Goal: Communication & Community: Answer question/provide support

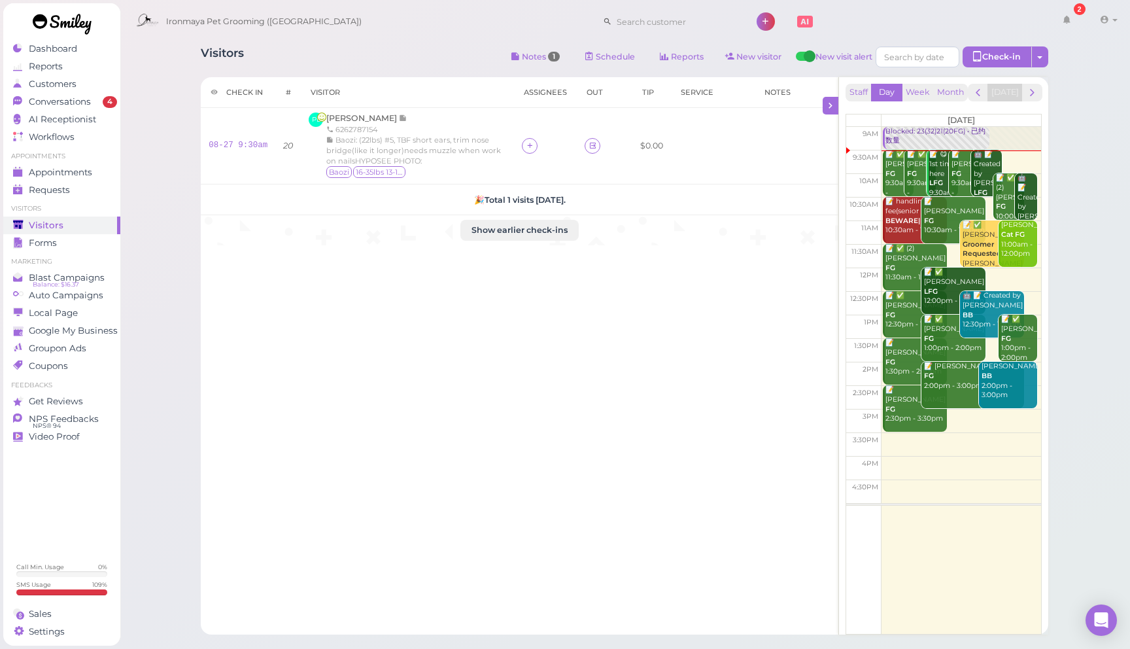
click at [600, 397] on div "Check in # Visitor Assignees Out Tip Service Notes 08-27 9:30am 20 PL [PERSON_N…" at bounding box center [520, 355] width 638 height 557
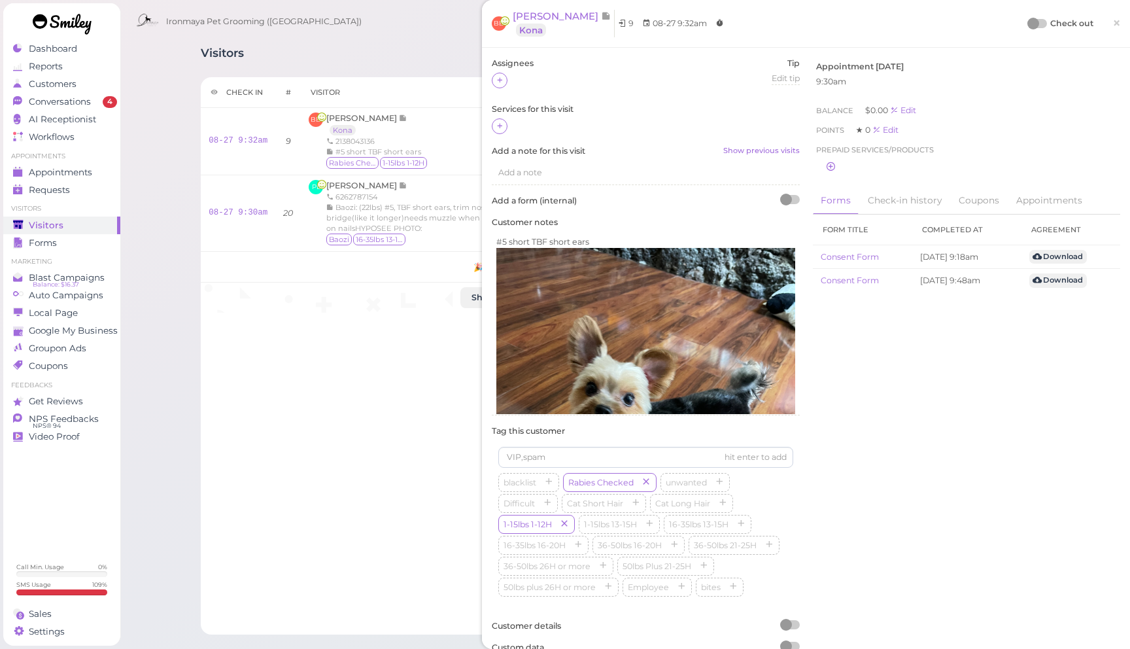
click at [1113, 19] on span "×" at bounding box center [1116, 23] width 8 height 18
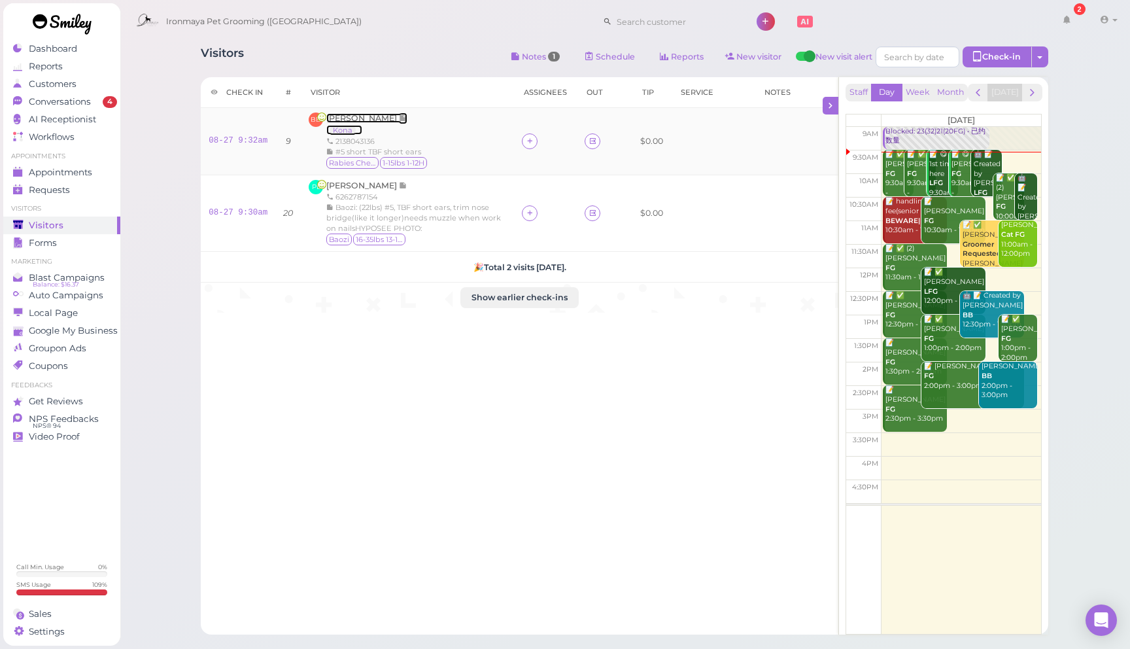
click at [354, 121] on span "[PERSON_NAME]" at bounding box center [362, 118] width 73 height 10
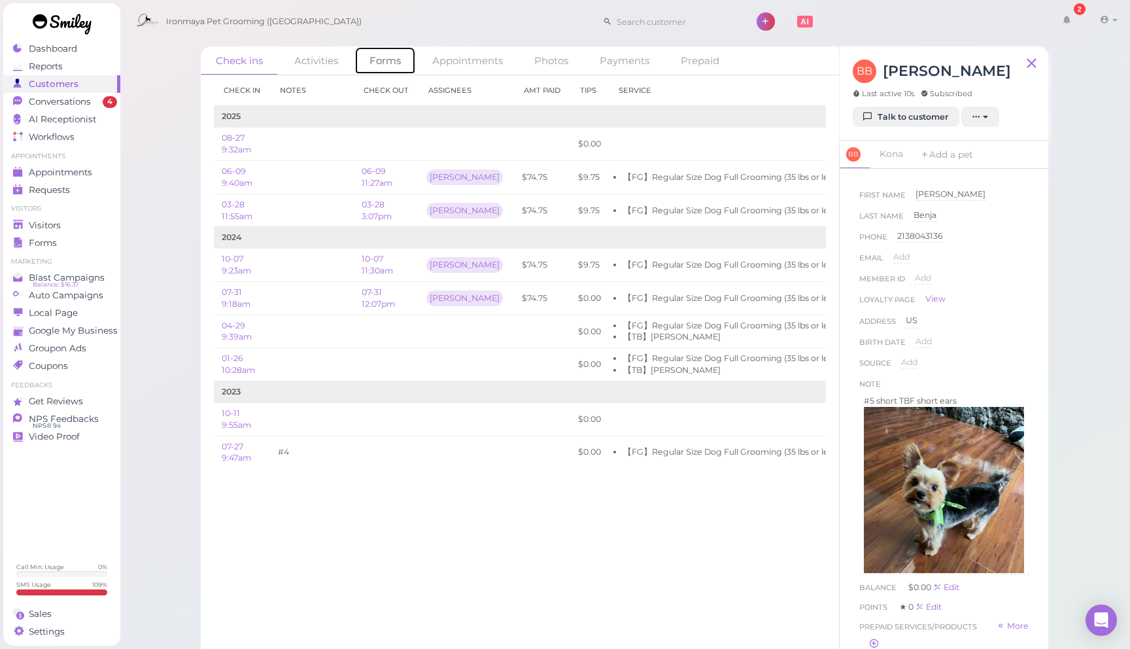
click at [397, 63] on link "Forms" at bounding box center [384, 60] width 61 height 28
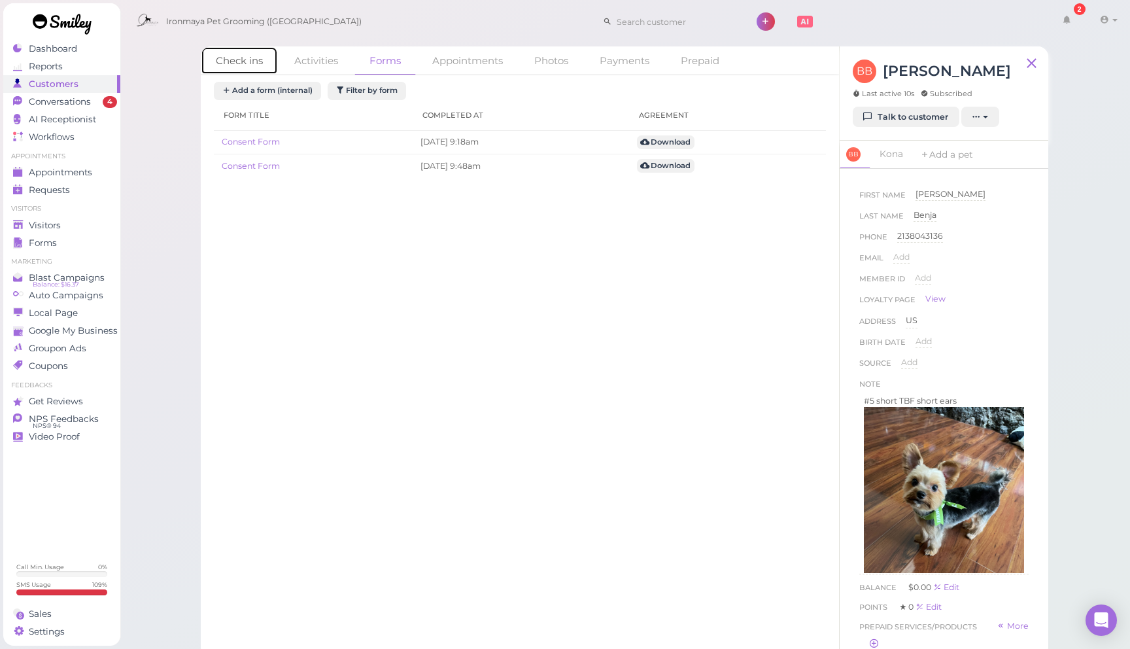
click at [251, 59] on link "Check ins" at bounding box center [239, 60] width 77 height 28
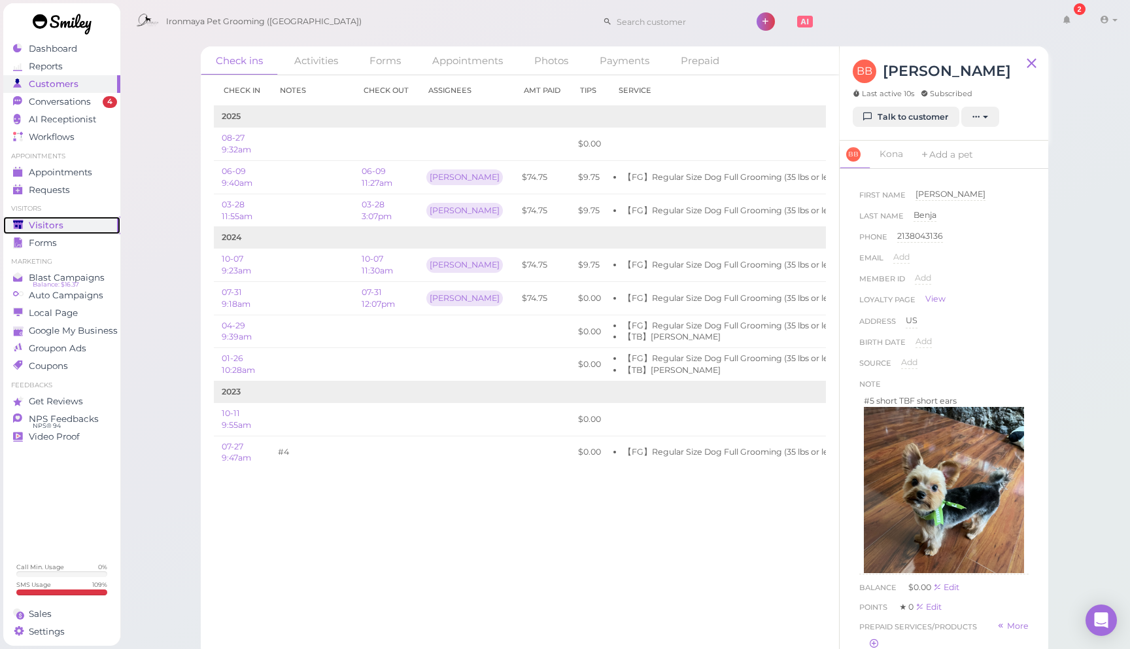
drag, startPoint x: 68, startPoint y: 222, endPoint x: 94, endPoint y: 229, distance: 27.1
click at [68, 222] on div "Visitors" at bounding box center [60, 225] width 94 height 11
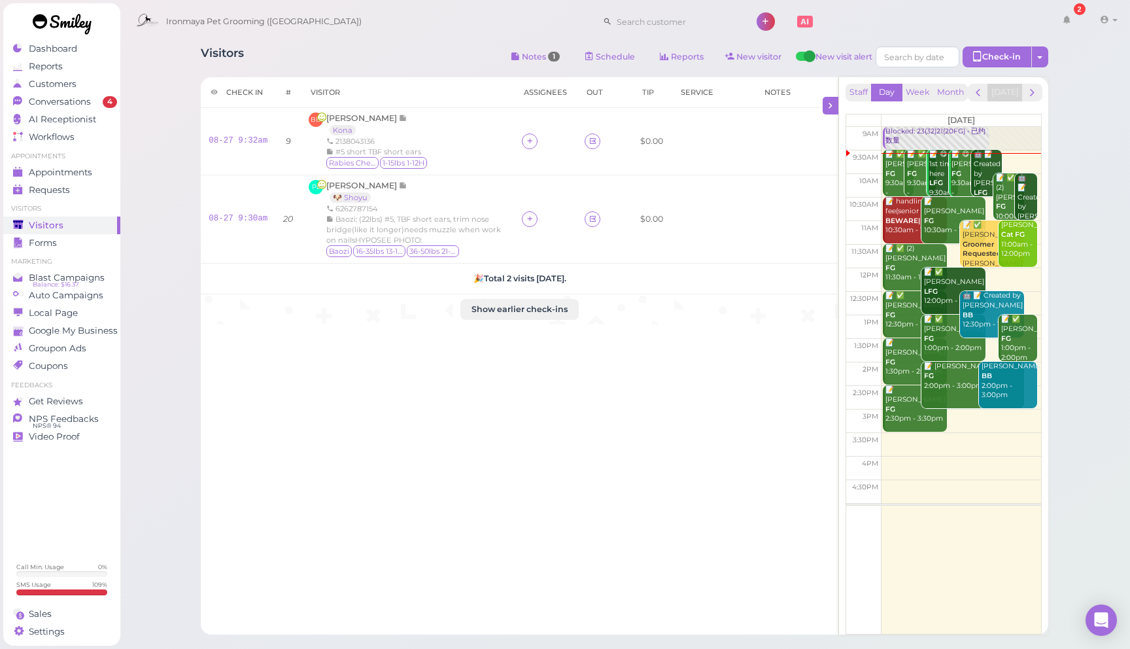
click at [618, 18] on div "Ironmaya Pet Grooming (Arcadia) 2 Account" at bounding box center [625, 21] width 992 height 37
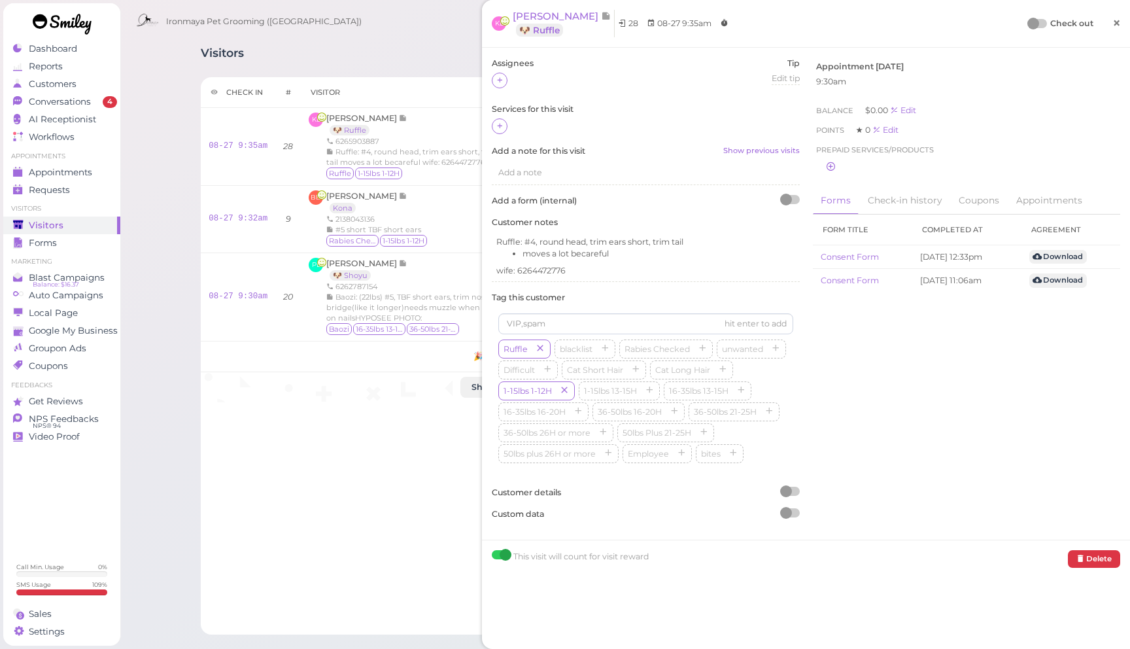
click at [1114, 21] on span "×" at bounding box center [1116, 23] width 8 height 18
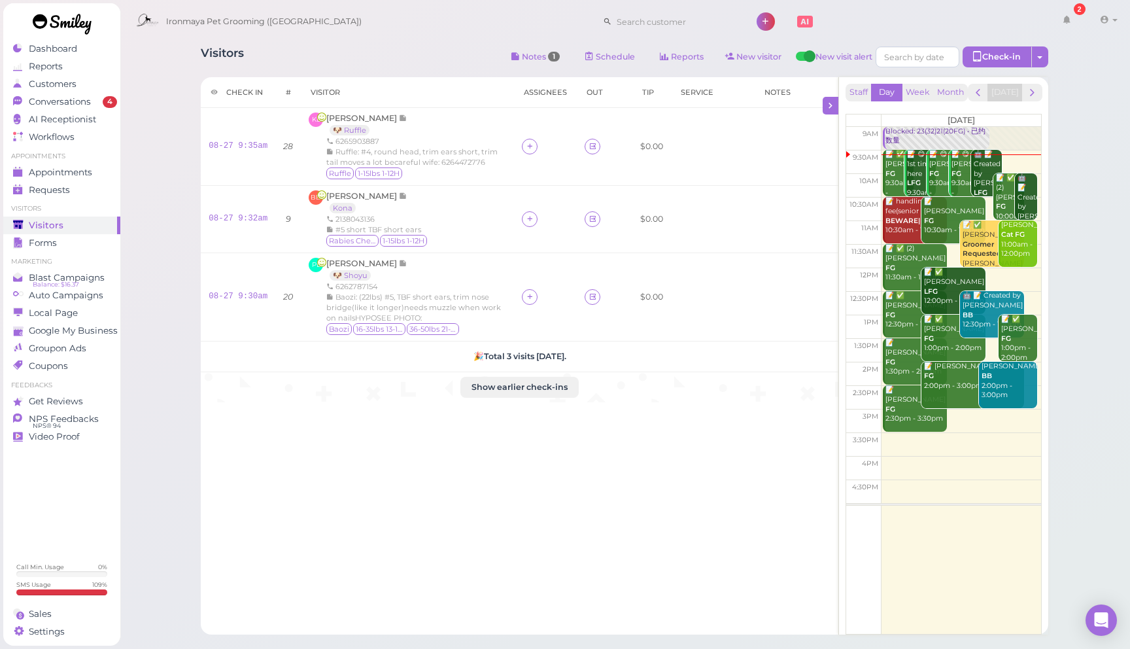
click at [386, 47] on div "Visitors Notes 1 Schedule Reports New visitor New visit alert Check-in Customer…" at bounding box center [624, 58] width 847 height 24
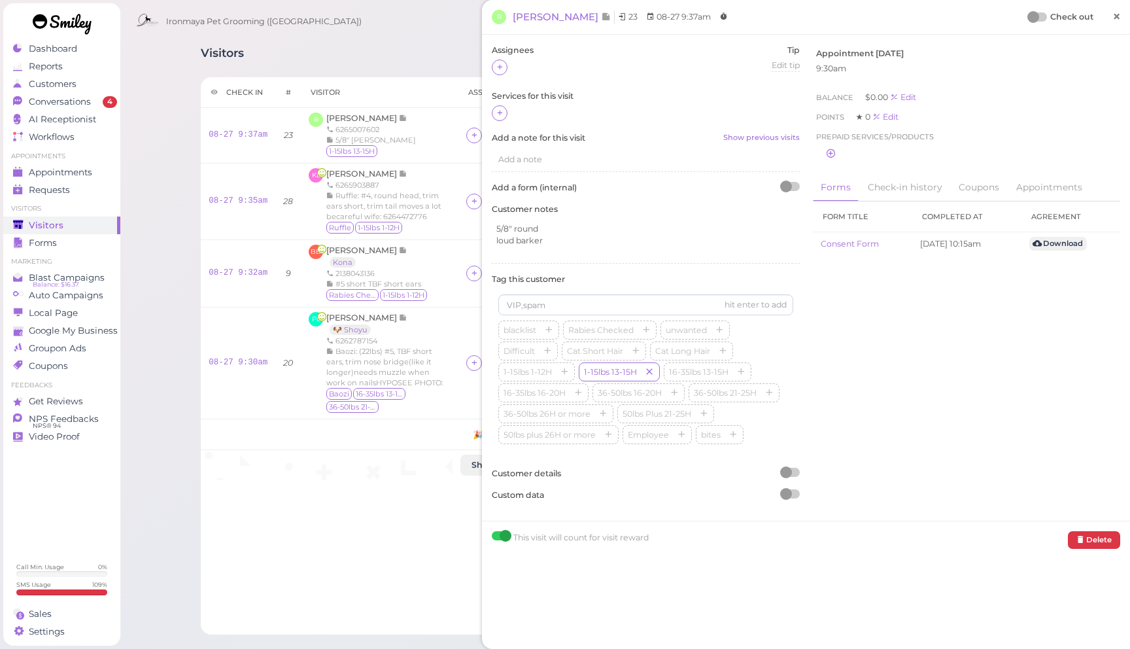
click at [1120, 16] on span "×" at bounding box center [1116, 16] width 8 height 18
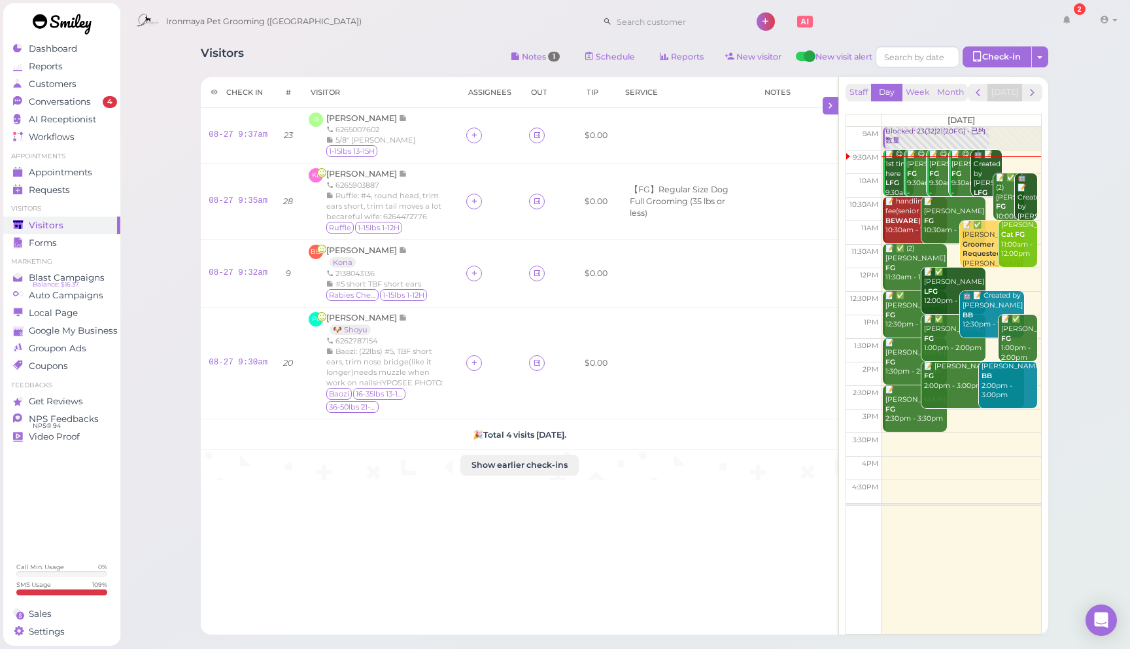
click at [375, 37] on div "Ironmaya Pet Grooming (Arcadia) 2 Account" at bounding box center [625, 21] width 992 height 37
click at [498, 427] on td "🎉 Total 4 visits today." at bounding box center [519, 434] width 637 height 31
click at [359, 173] on span "[PERSON_NAME]" at bounding box center [362, 174] width 73 height 10
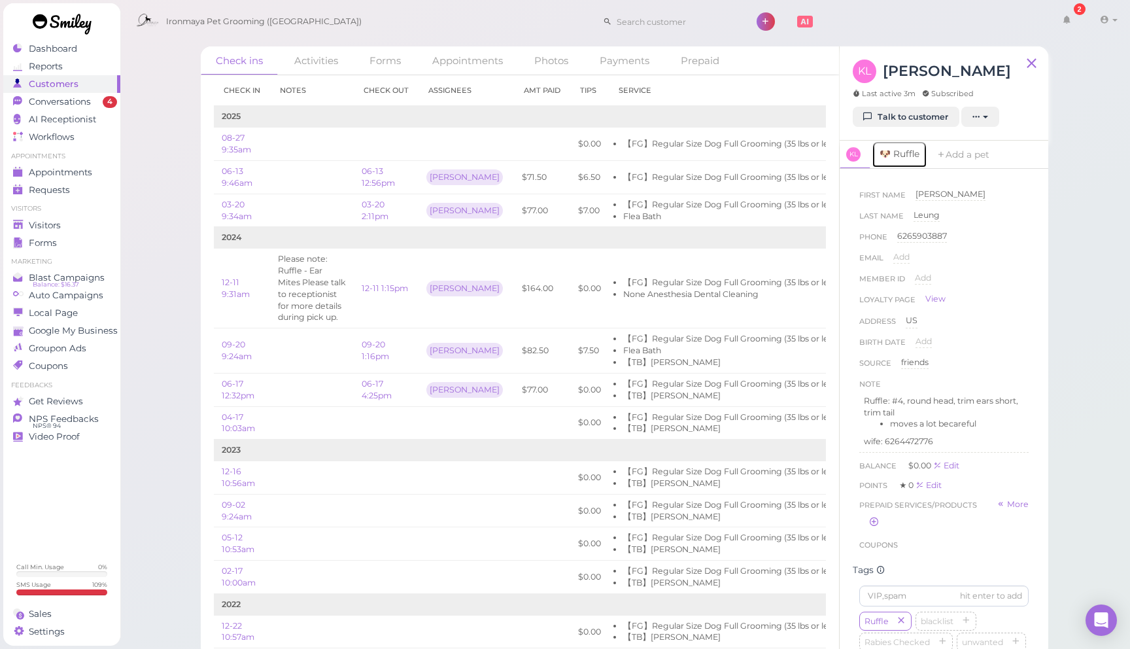
click at [908, 156] on link "🐶 Ruffle" at bounding box center [899, 154] width 56 height 27
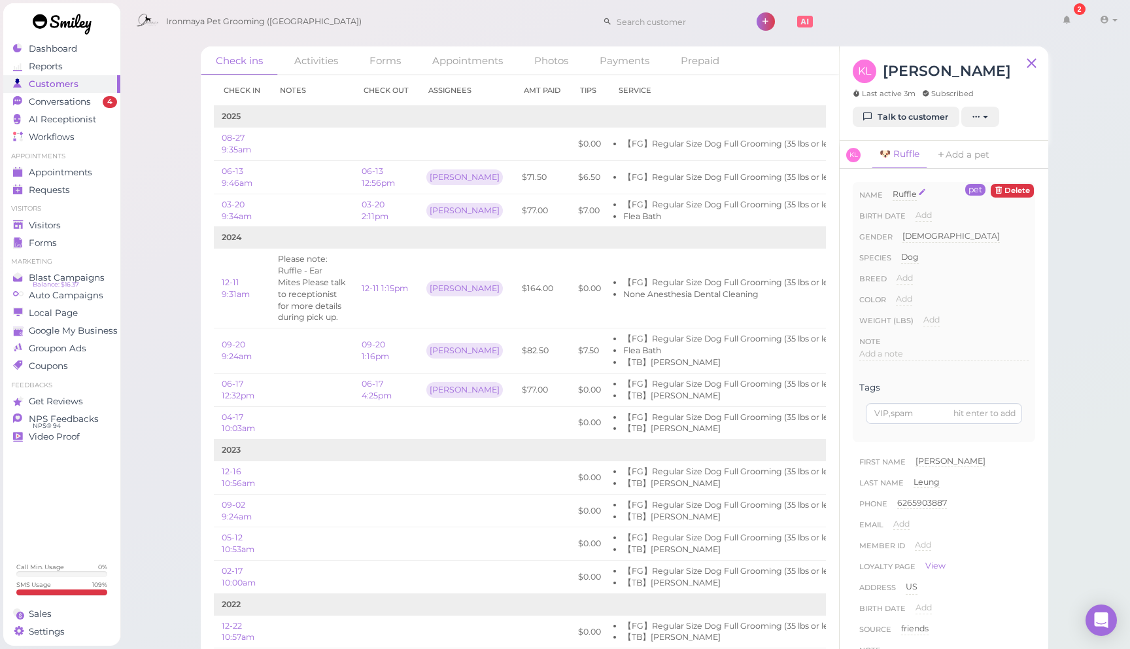
click at [913, 192] on span "Ruffle" at bounding box center [904, 194] width 24 height 10
type input "Ruffles"
click at [911, 218] on button "Done" at bounding box center [908, 218] width 29 height 14
click at [903, 356] on icon "button" at bounding box center [901, 354] width 8 height 9
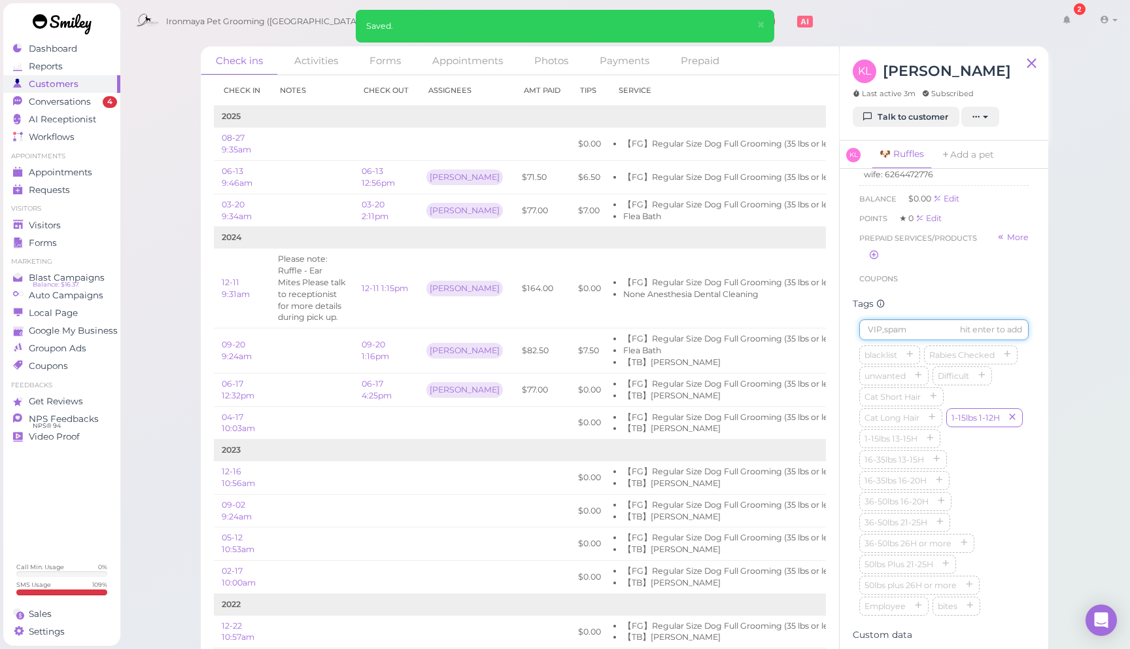
click at [910, 337] on input at bounding box center [943, 329] width 169 height 21
type input "r"
type input "Ruffles"
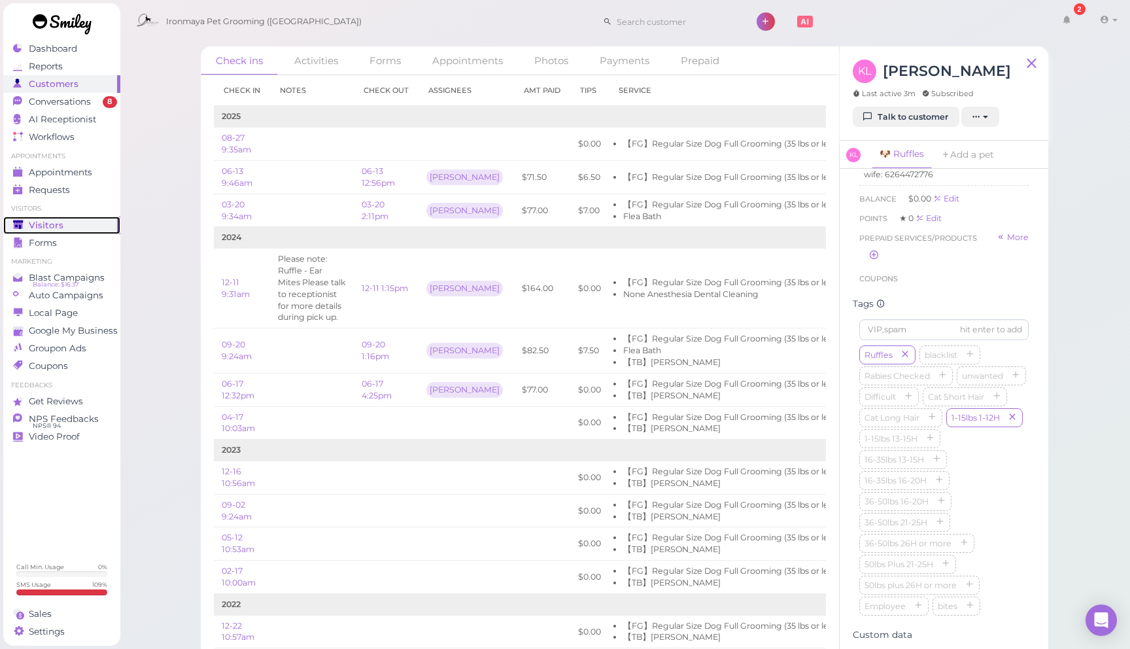
click at [73, 226] on div "Visitors" at bounding box center [60, 225] width 94 height 11
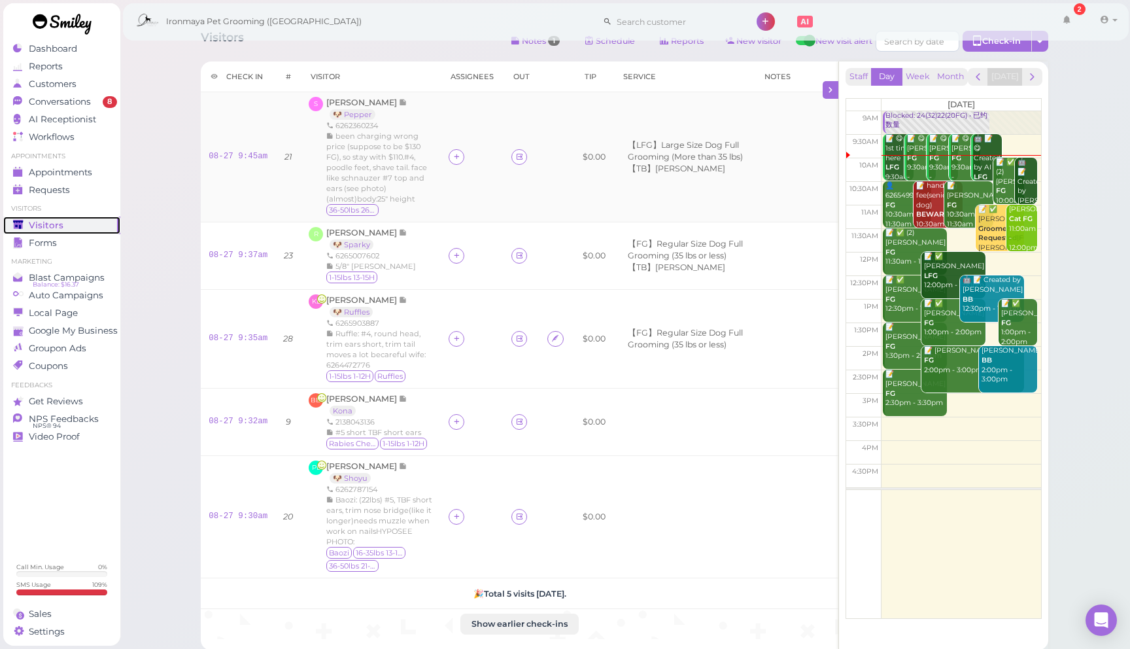
scroll to position [33, 0]
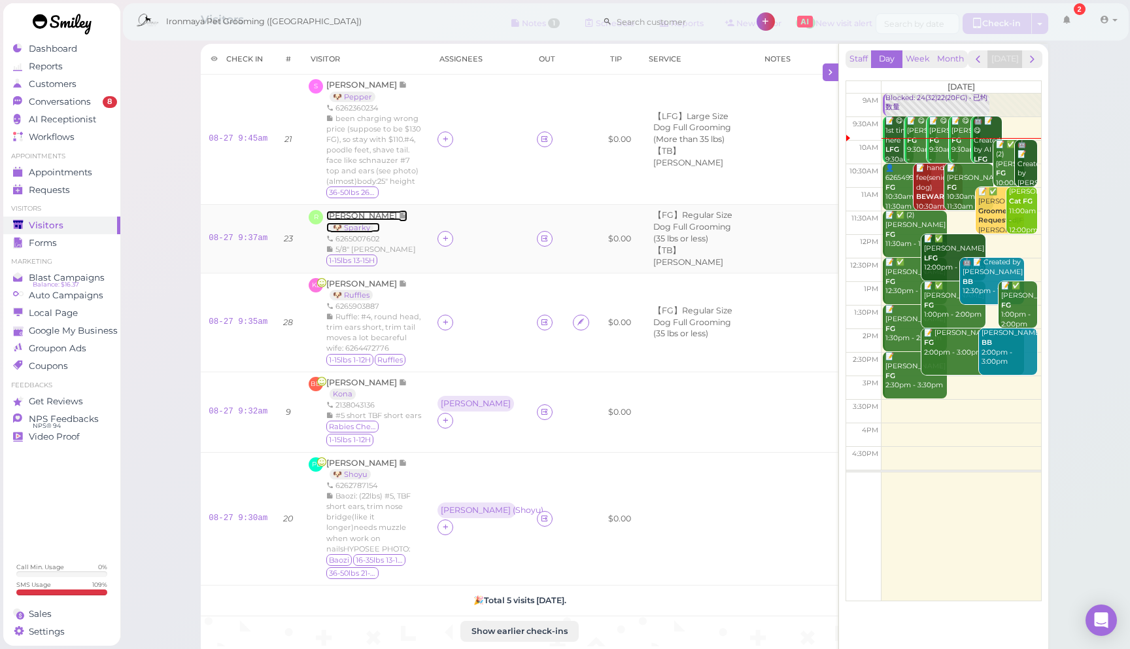
click at [356, 220] on span "[PERSON_NAME]" at bounding box center [362, 216] width 73 height 10
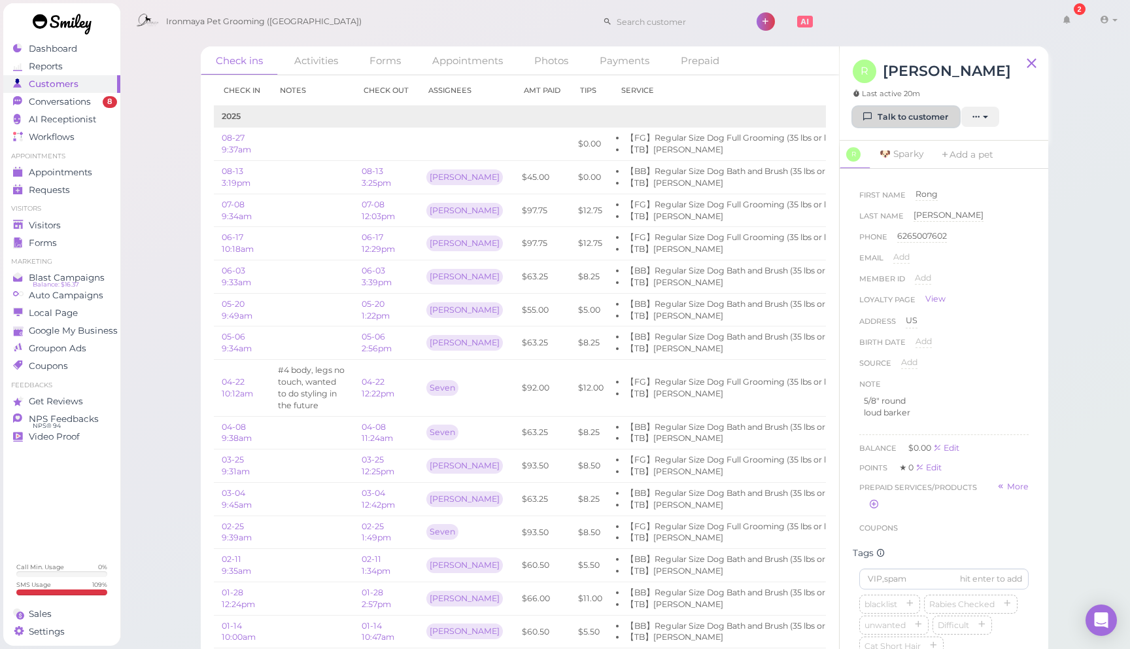
click at [889, 119] on link "Talk to customer" at bounding box center [905, 117] width 107 height 21
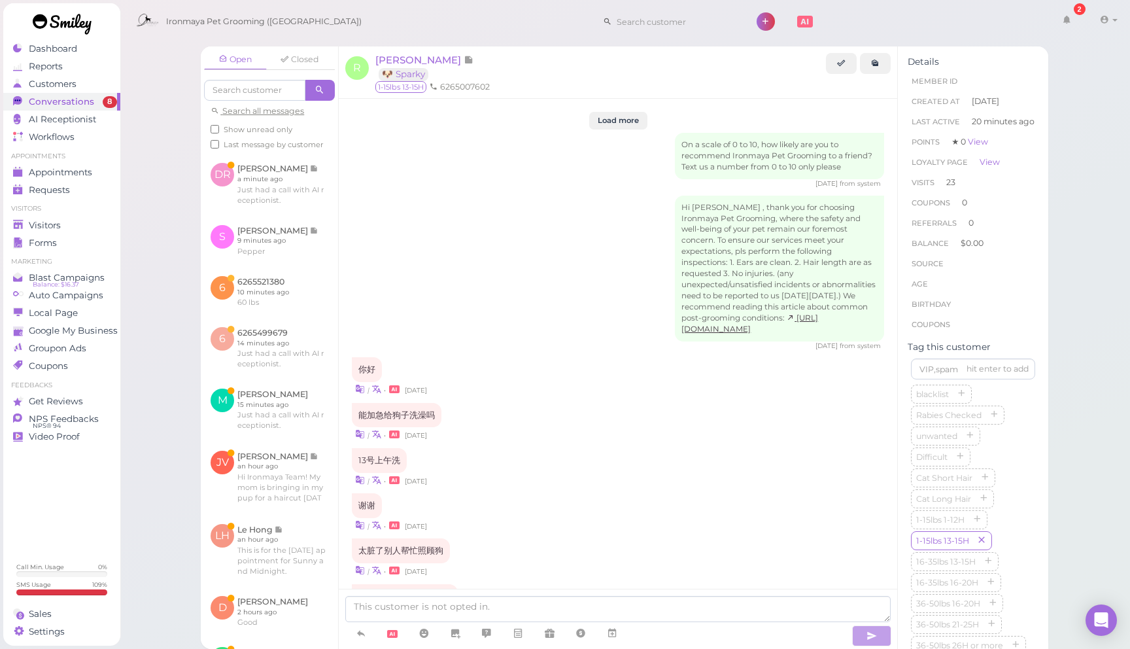
scroll to position [1446, 0]
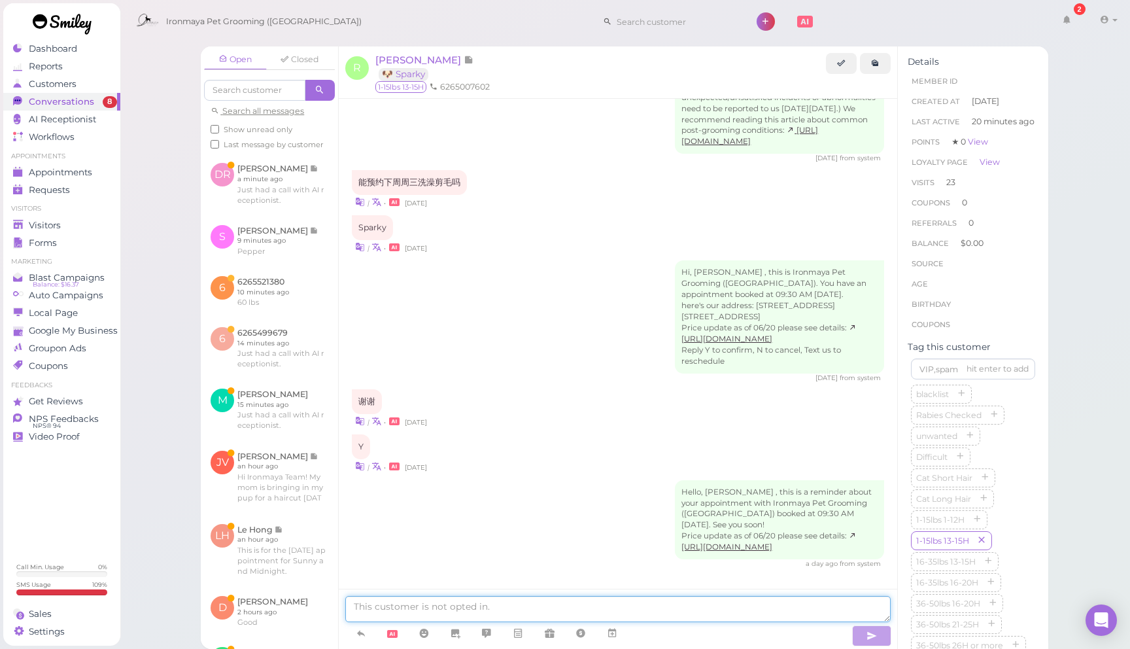
click at [546, 609] on textarea at bounding box center [617, 609] width 545 height 26
type textarea "g"
type textarea "n"
type textarea "你好， Sparky 尾巴上有一些打結，可以幫她做開結嗎"
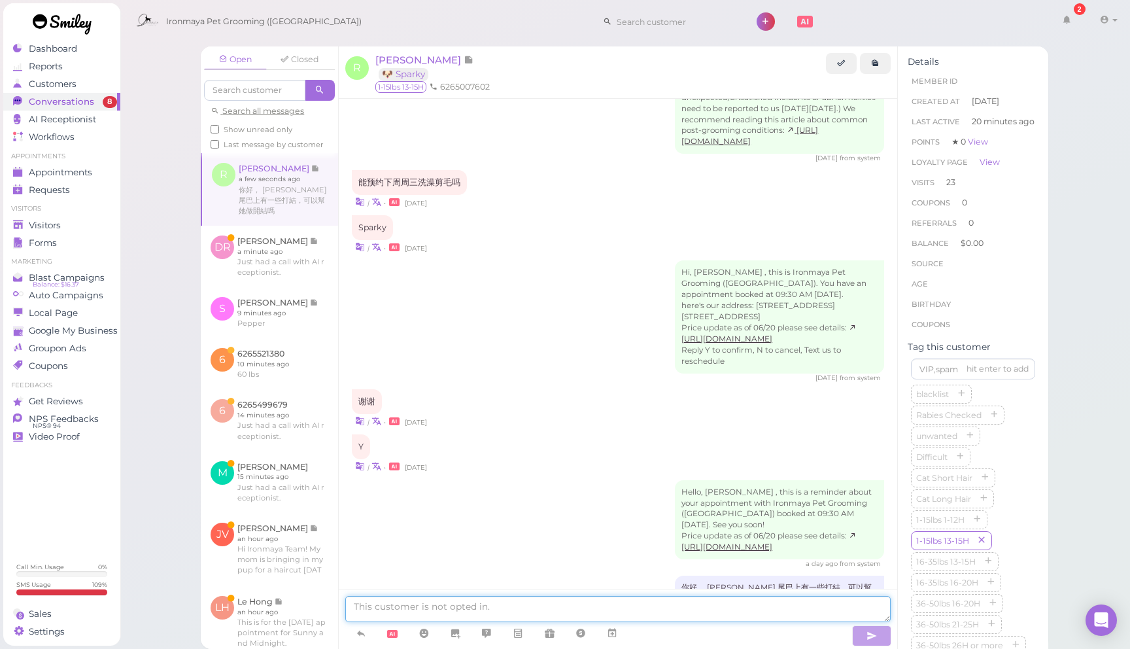
scroll to position [1477, 0]
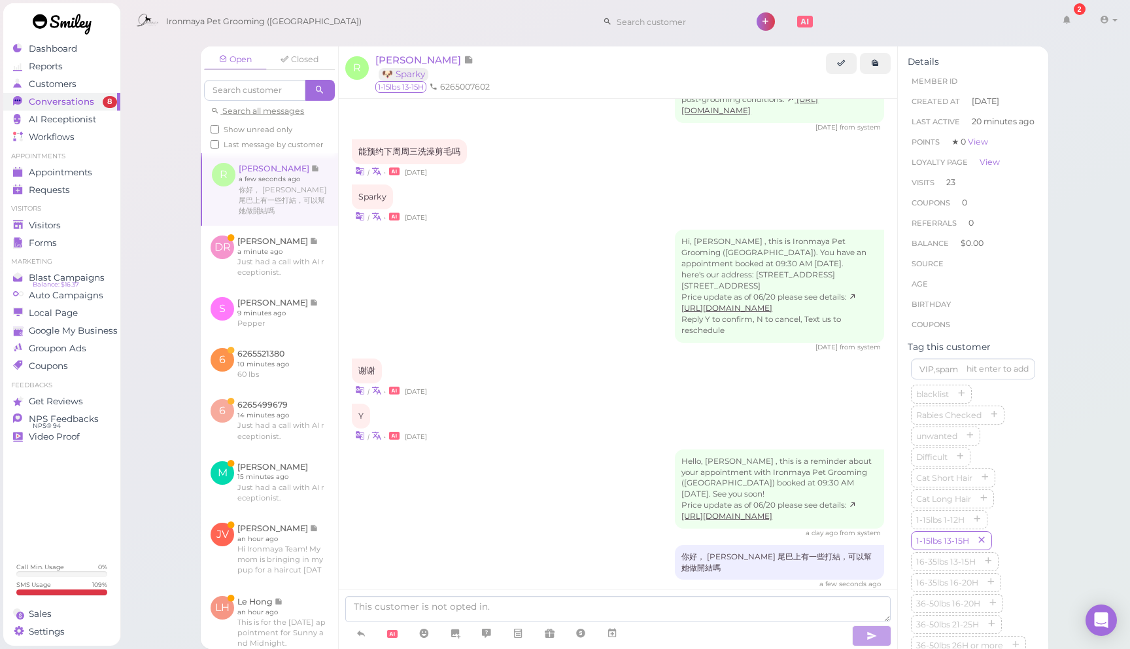
click at [157, 270] on div "Open Closed Search all messages Show unread only Last message by customer R Ron…" at bounding box center [625, 324] width 1011 height 649
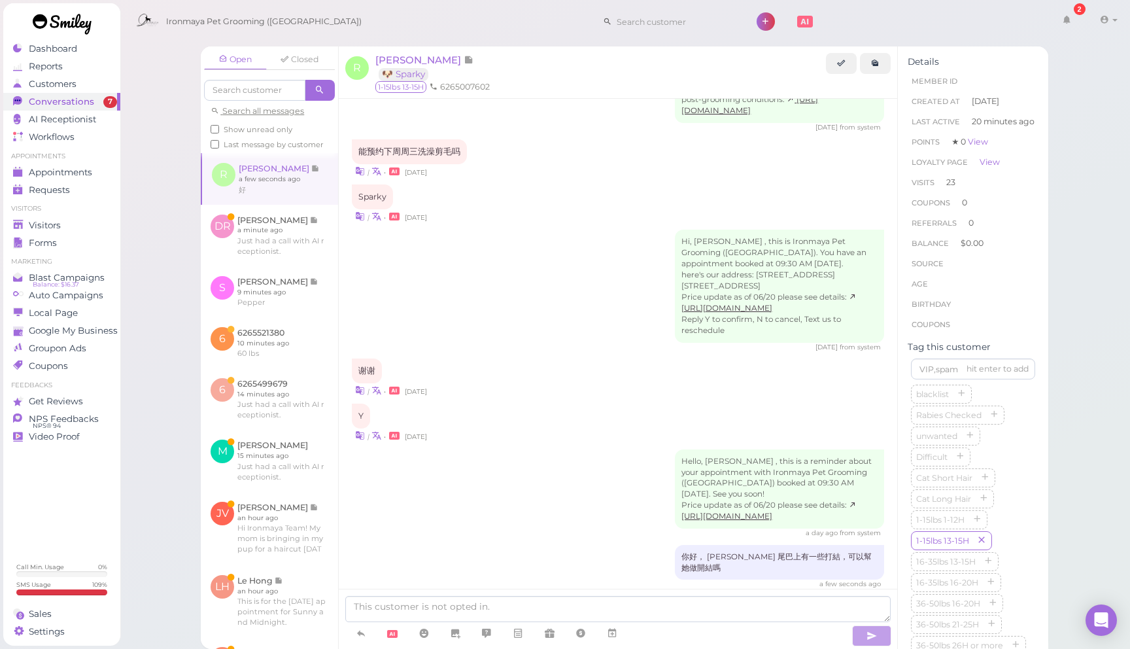
scroll to position [1532, 0]
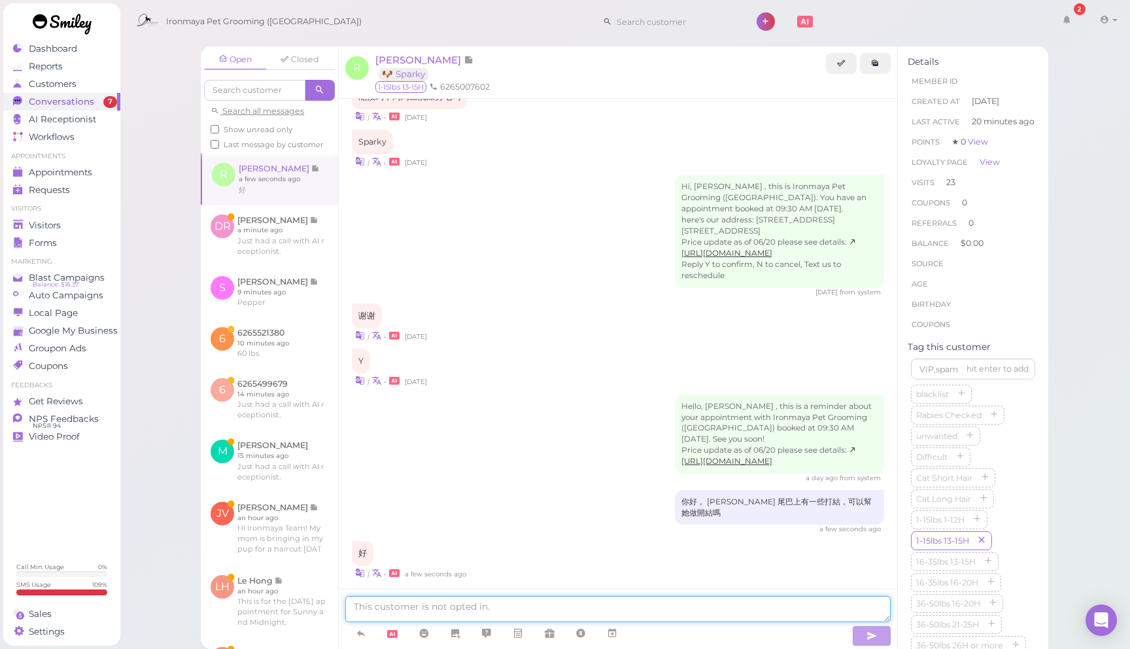
click at [520, 608] on textarea at bounding box center [617, 609] width 545 height 26
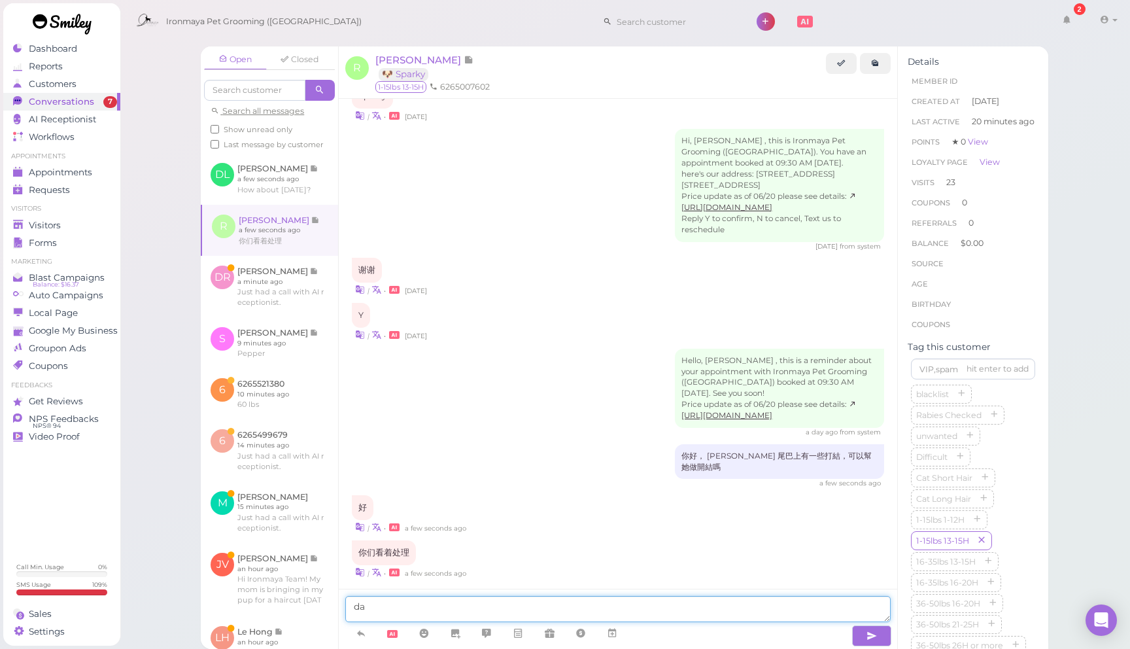
type textarea "d"
click at [381, 606] on textarea "好的， 打結的地方是貼在尾巴上的，" at bounding box center [617, 609] width 545 height 26
click at [631, 609] on textarea "好的，我們跟美容師講，（ 打結的地方是貼在尾巴上的，" at bounding box center [617, 609] width 545 height 26
type textarea "好的，我們跟美容師講，（ 打結的地方是貼在尾巴上的， 開結時間大概在15-20分鐘）"
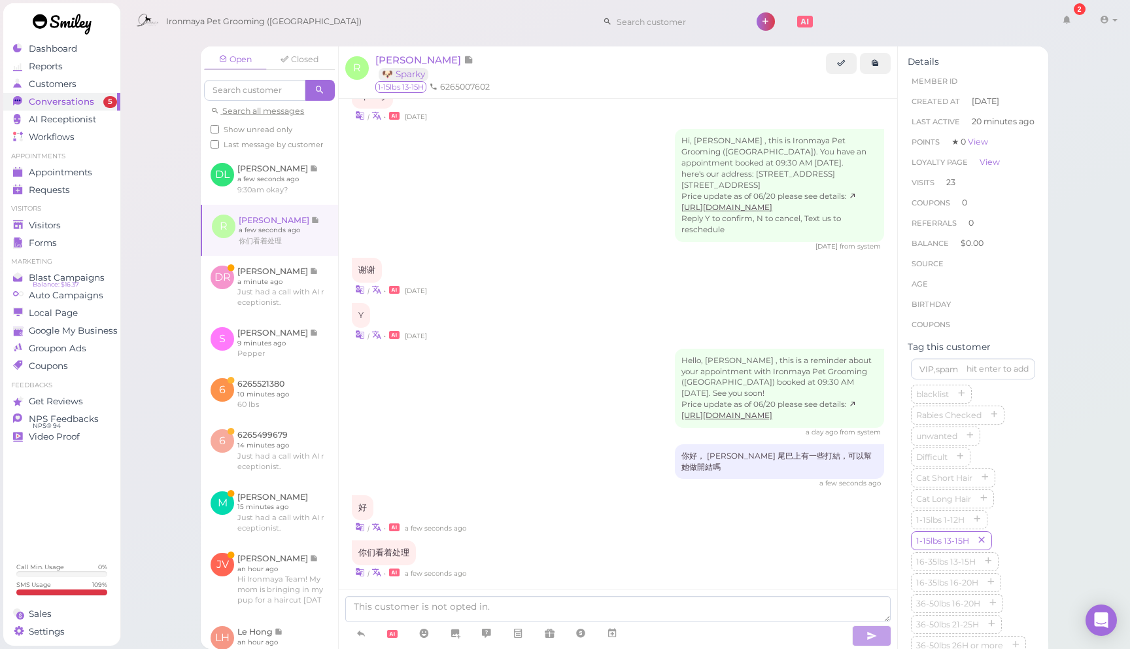
click at [651, 520] on div "| • a few seconds ago" at bounding box center [618, 527] width 532 height 14
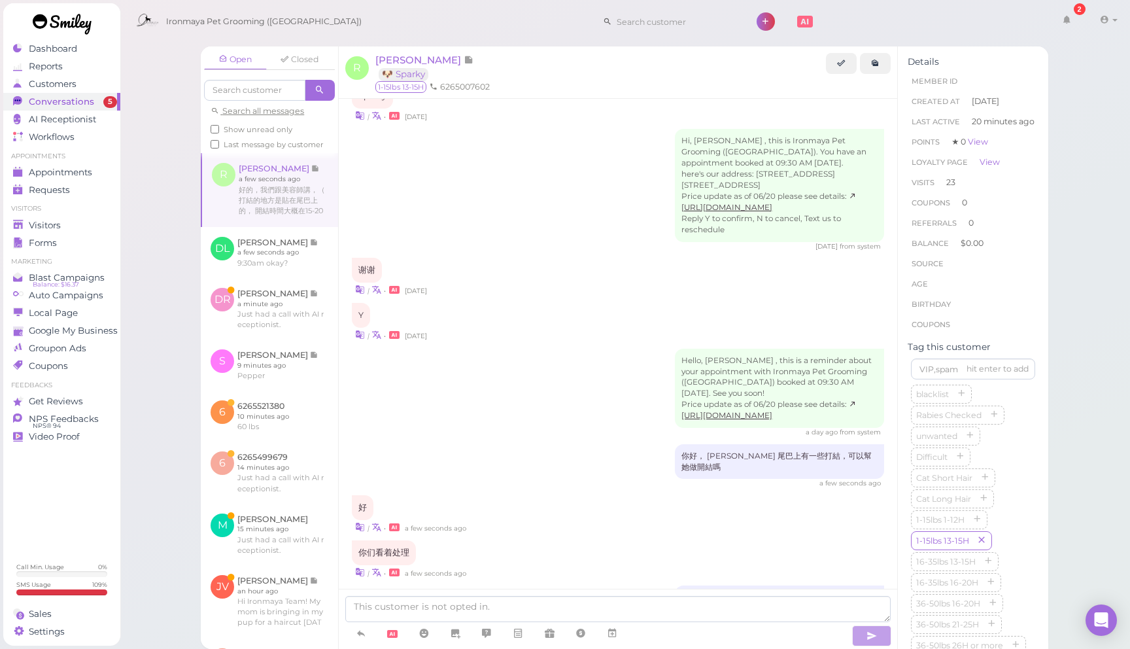
scroll to position [1628, 0]
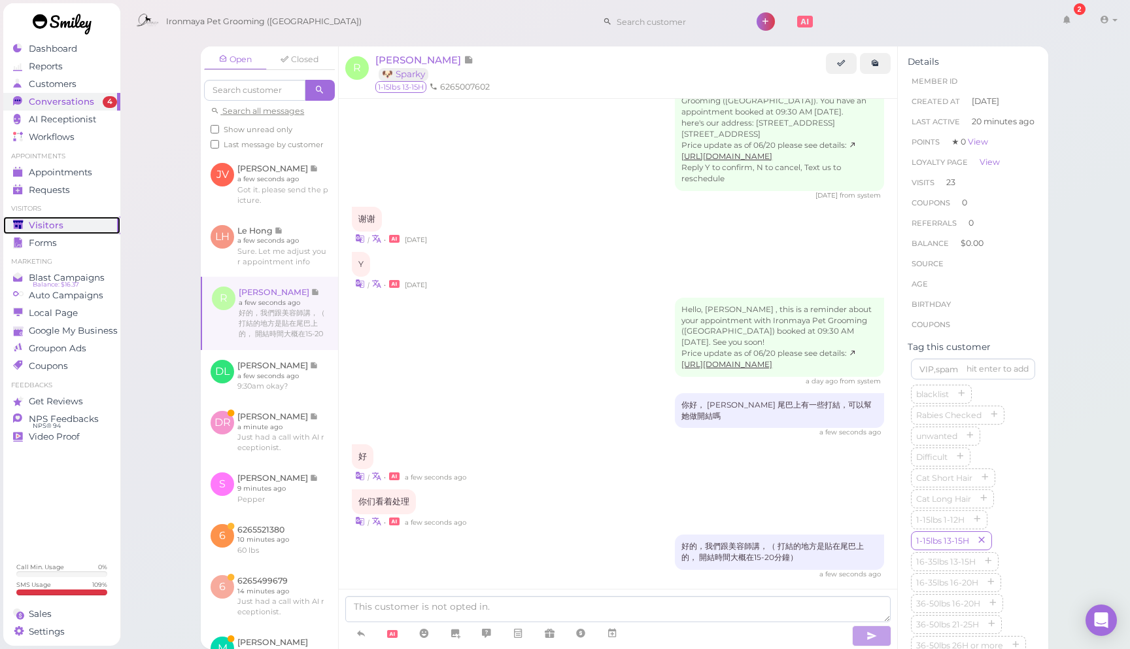
click at [80, 216] on link "Visitors" at bounding box center [61, 225] width 117 height 18
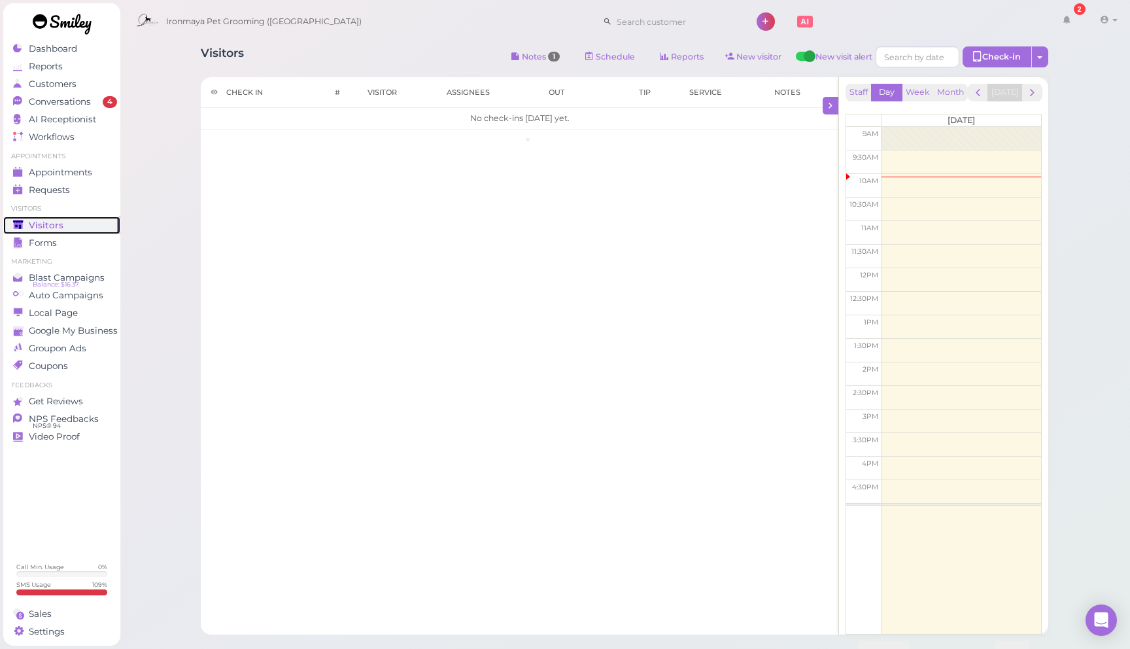
click at [80, 224] on div "Visitors" at bounding box center [60, 225] width 94 height 11
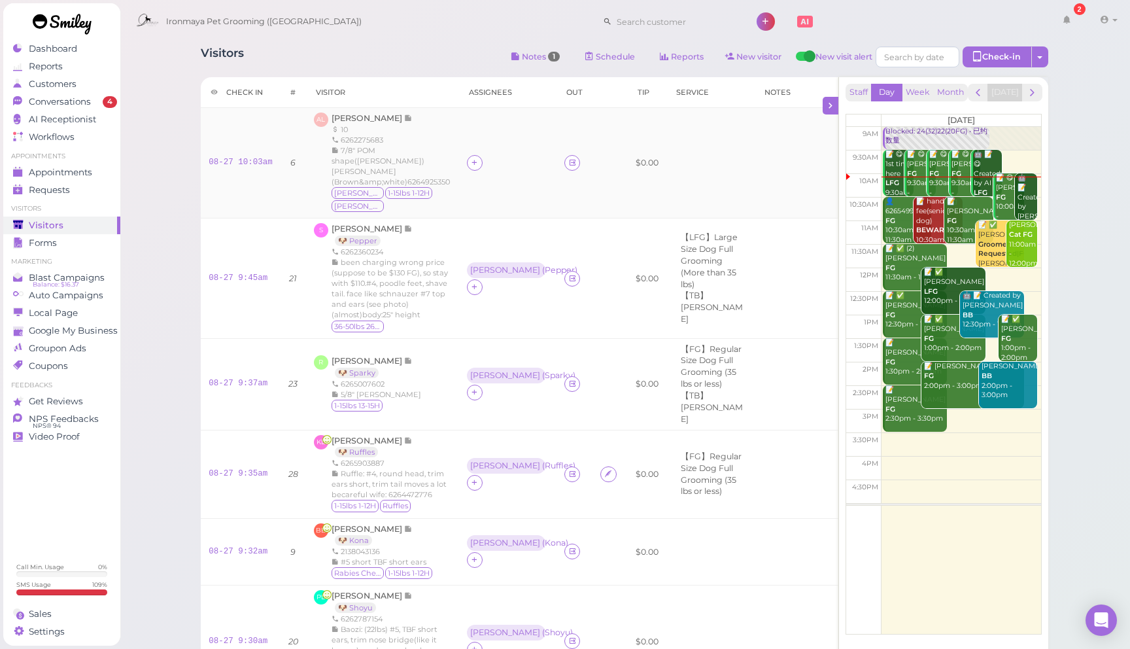
click at [350, 124] on div "Amy Luc 10 6262275683 7/8" POM shape(Oliver)Hazel(Brown&amp;white)6264925350 Ol…" at bounding box center [391, 162] width 120 height 101
click at [348, 116] on span "[PERSON_NAME]" at bounding box center [367, 118] width 73 height 10
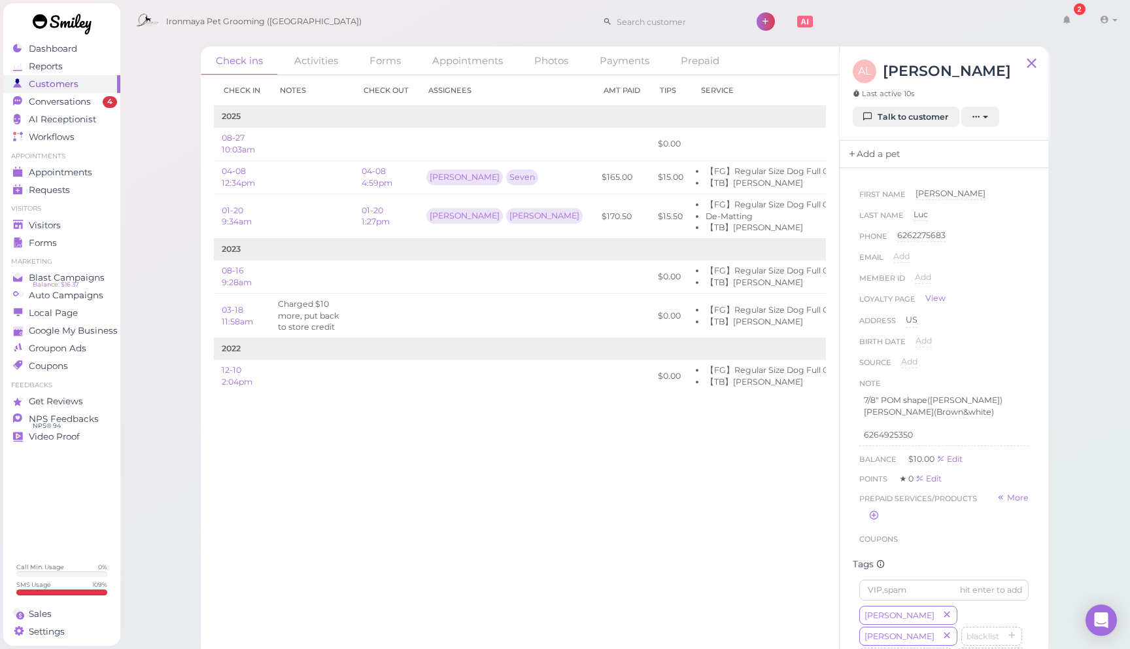
click at [866, 151] on link "Add a pet" at bounding box center [873, 154] width 69 height 27
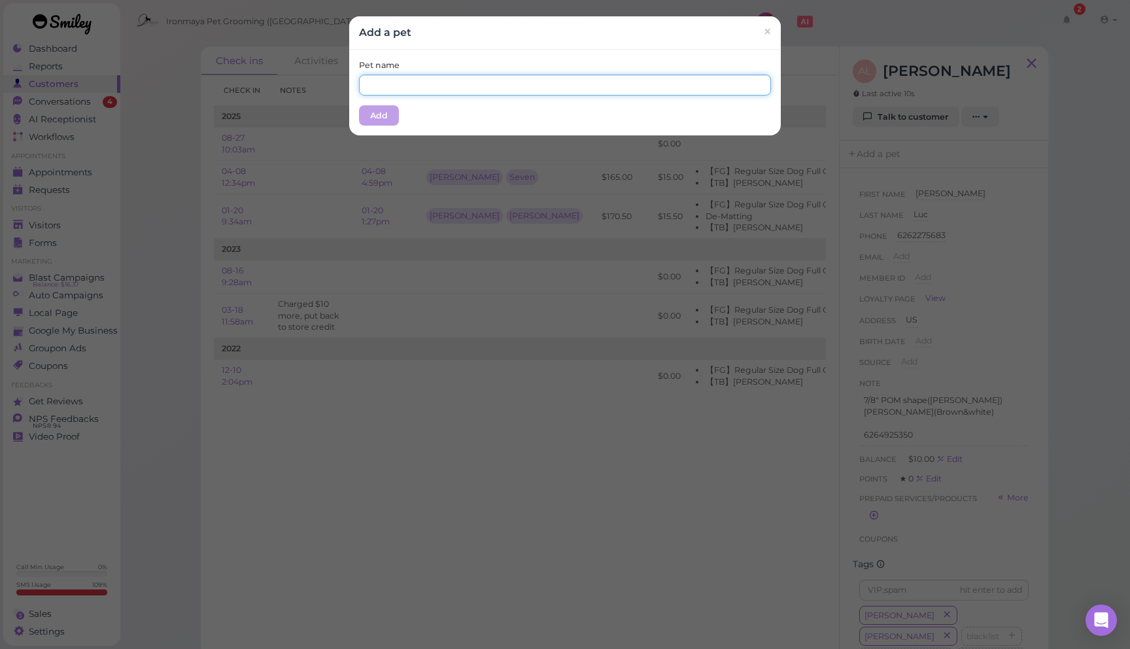
click at [599, 85] on input "text" at bounding box center [565, 85] width 412 height 21
type input "[PERSON_NAME]"
click at [384, 120] on button "Add" at bounding box center [379, 115] width 40 height 21
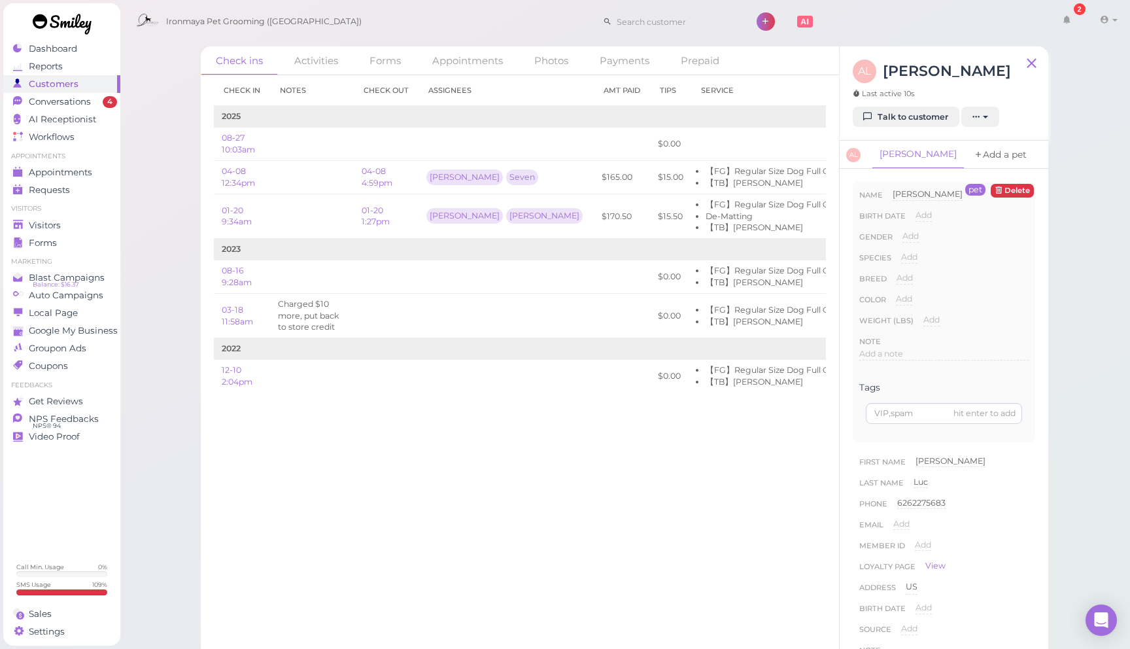
click at [966, 156] on link "Add a pet" at bounding box center [1000, 155] width 69 height 28
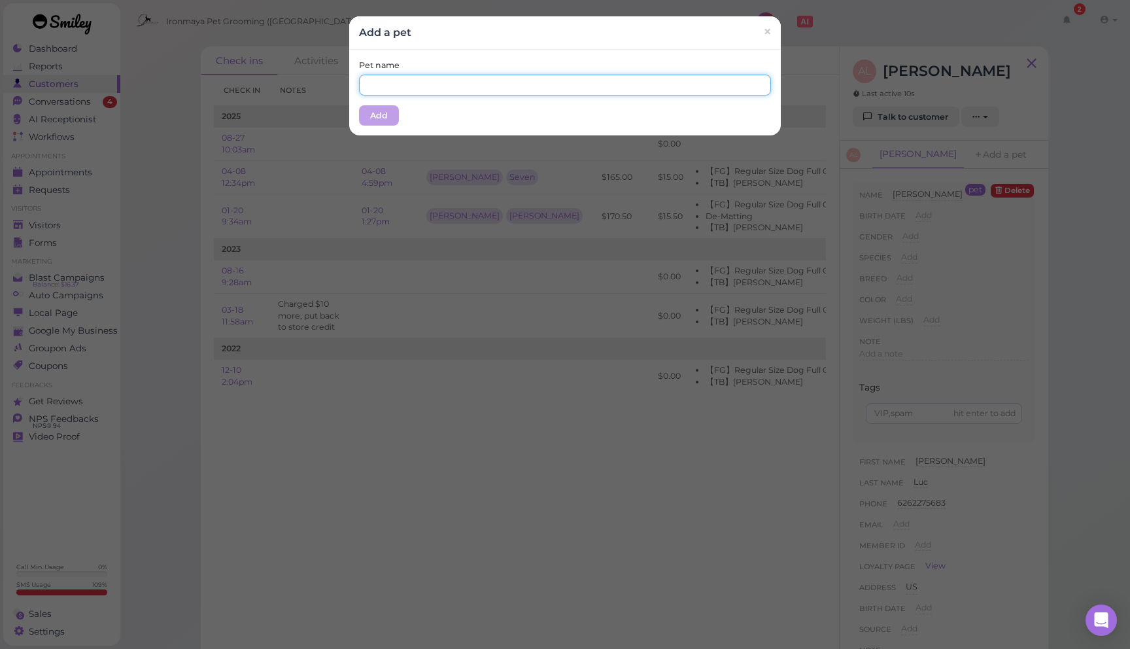
click at [521, 85] on input "text" at bounding box center [565, 85] width 412 height 21
type input "Hazel"
click at [390, 118] on button "Add" at bounding box center [379, 115] width 40 height 21
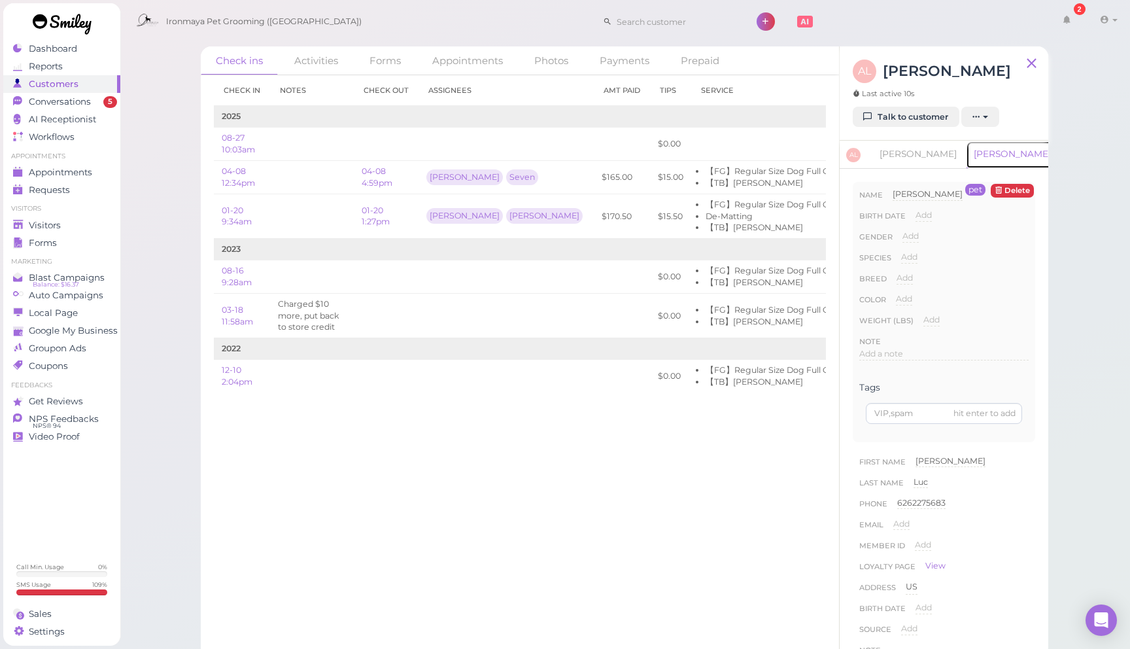
click at [966, 156] on link "Hazel" at bounding box center [1012, 155] width 93 height 28
click at [911, 303] on span "Add" at bounding box center [904, 299] width 16 height 10
type input "Brown & White"
click at [911, 323] on button "Done" at bounding box center [911, 322] width 29 height 14
click at [885, 151] on link "[PERSON_NAME]" at bounding box center [917, 154] width 93 height 27
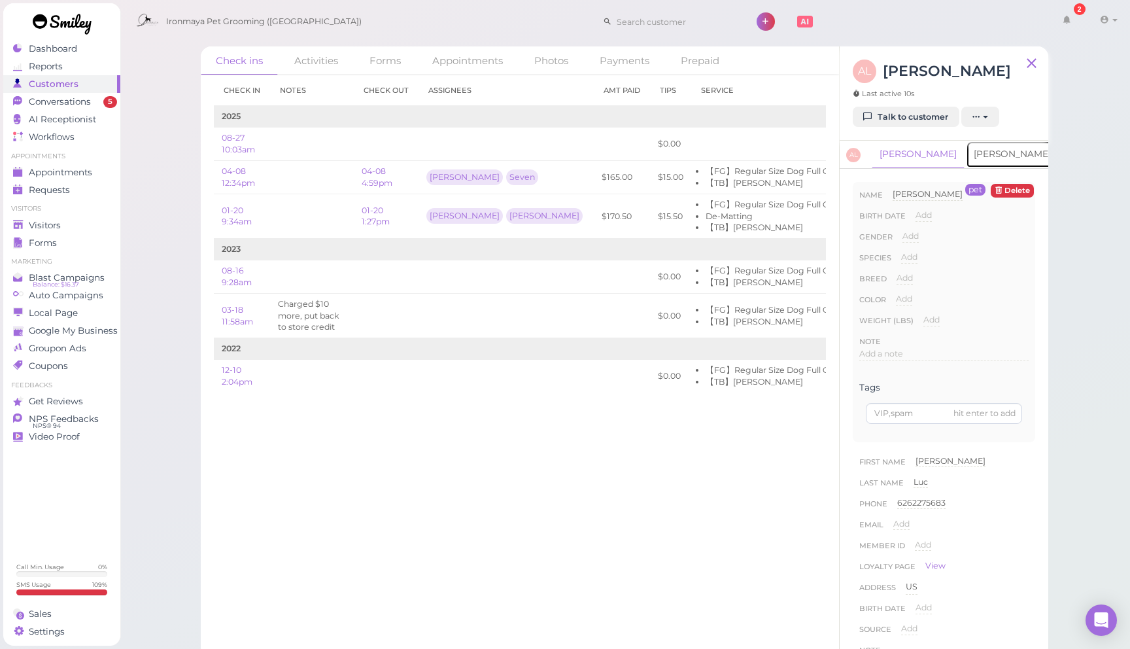
click at [966, 155] on link "Hazel" at bounding box center [1012, 154] width 93 height 27
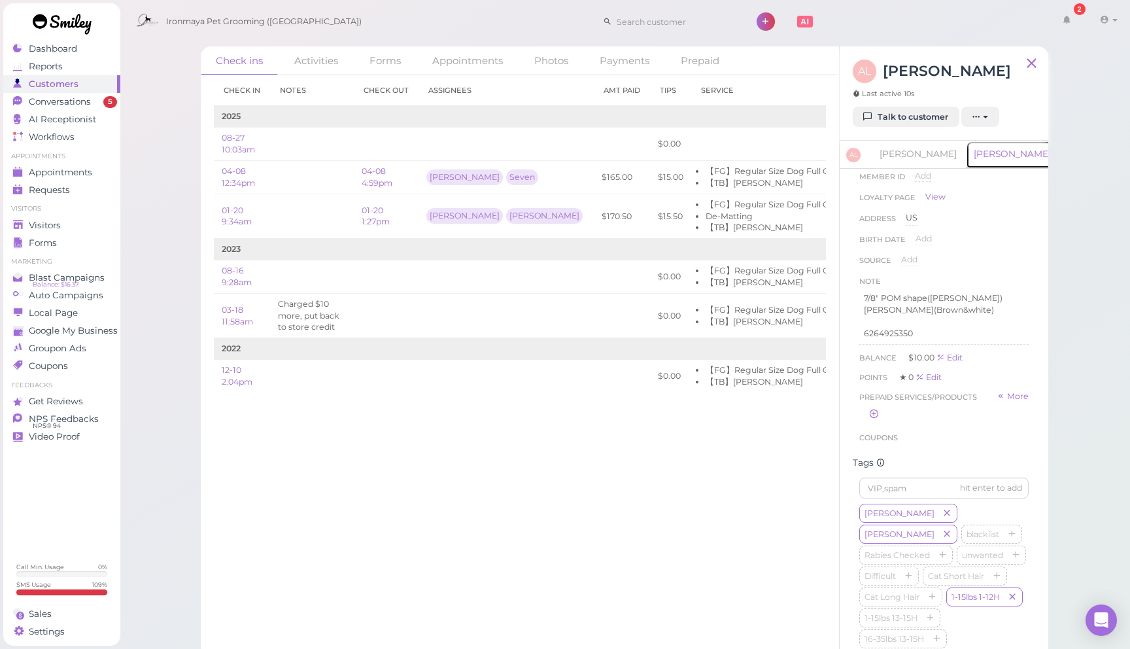
scroll to position [392, 0]
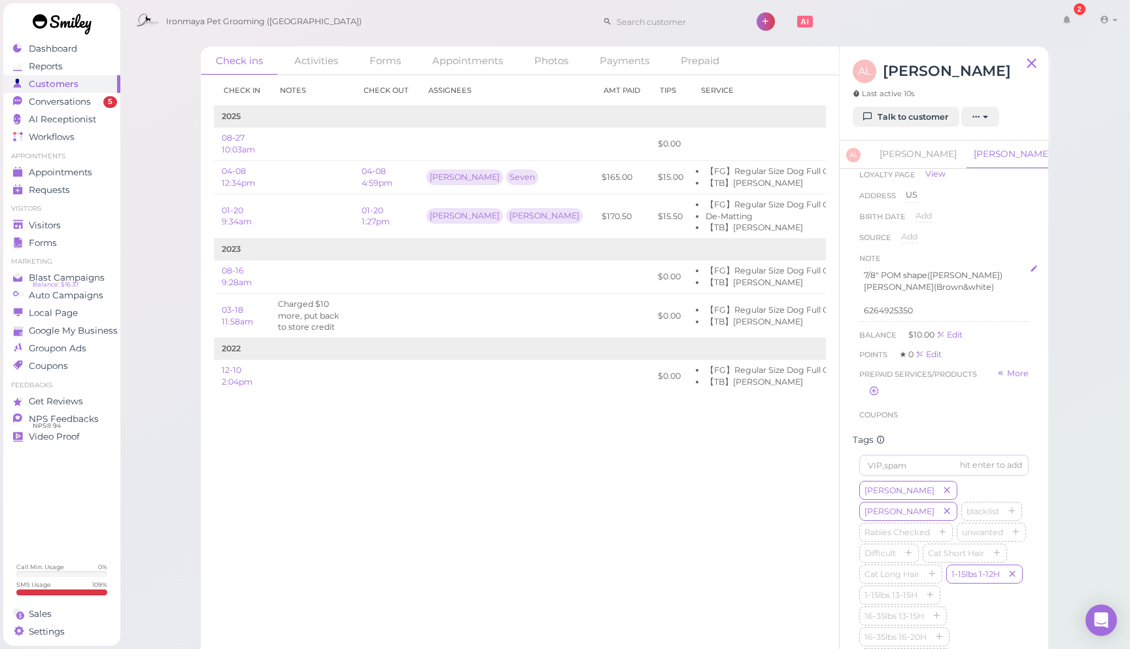
click at [971, 284] on p "Hazel(Brown&white)" at bounding box center [944, 287] width 160 height 12
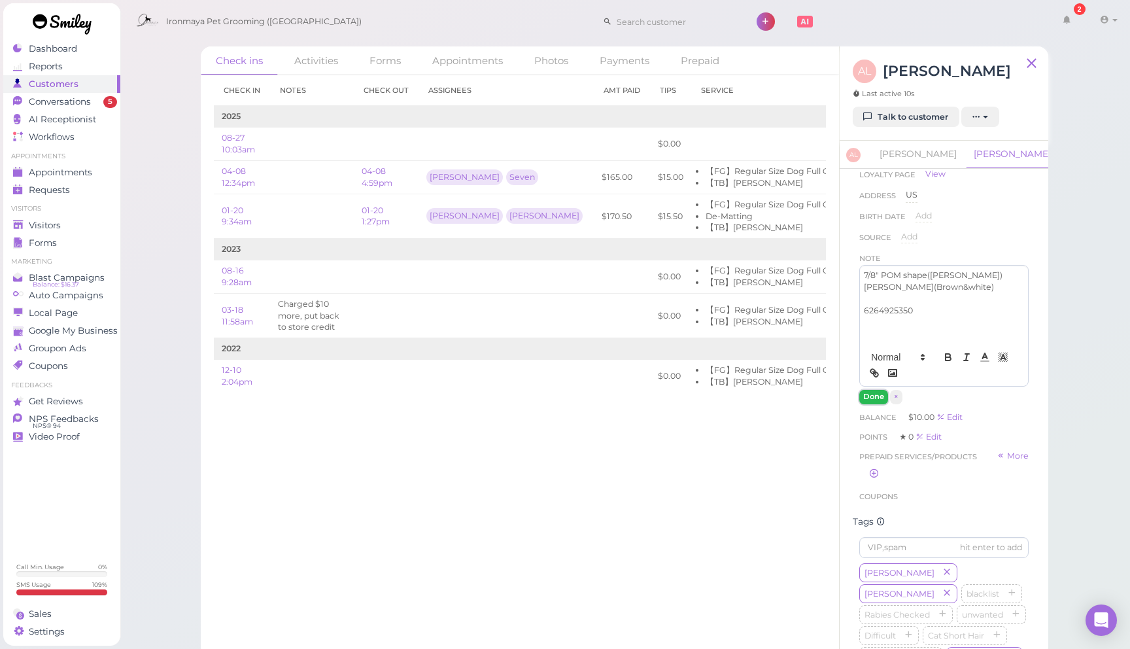
click at [880, 401] on button "Done" at bounding box center [873, 397] width 29 height 14
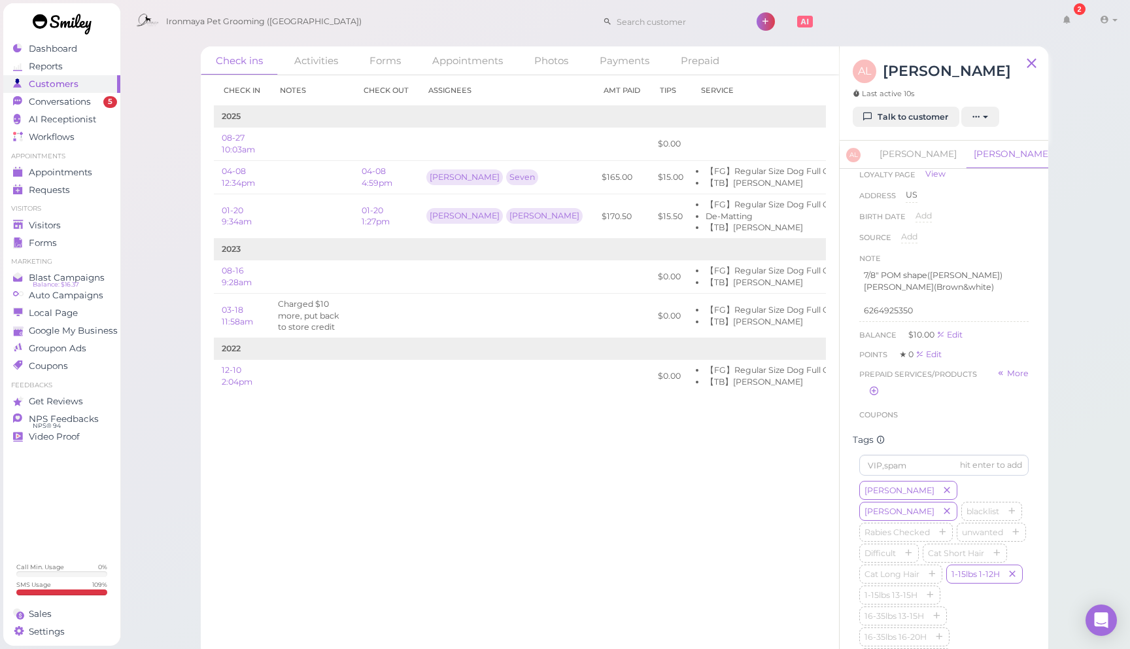
click at [669, 437] on div "Check in Notes Check out Assignees Amt Paid Tips Service 2025 08-27 10:03am $0.…" at bounding box center [520, 361] width 638 height 573
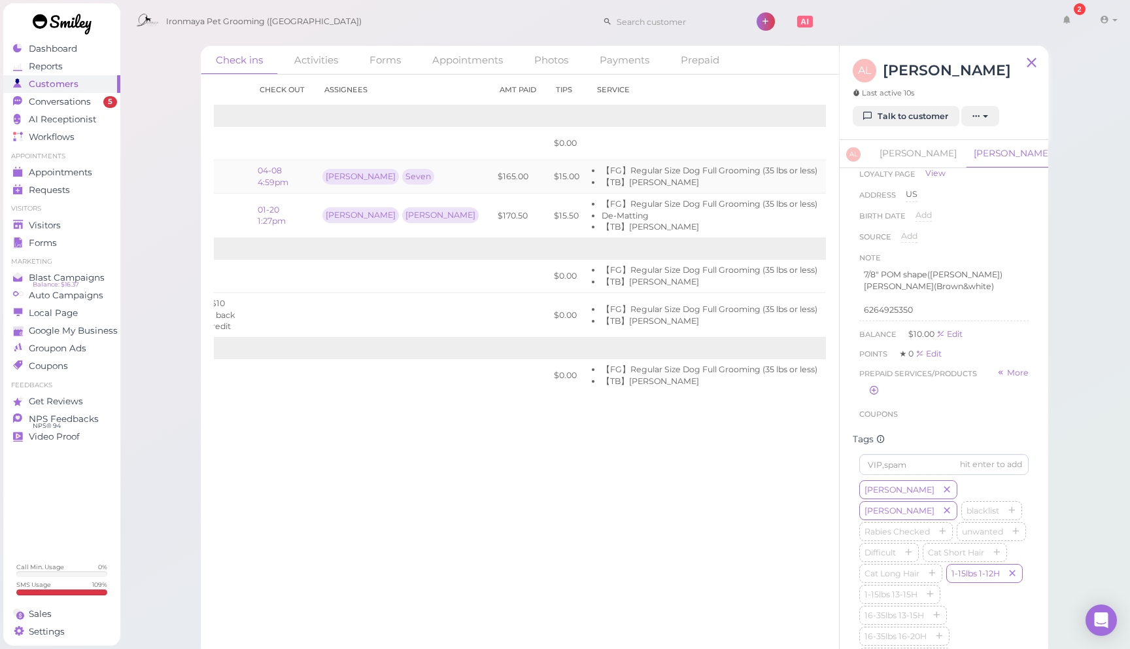
click at [861, 175] on link "View receipt" at bounding box center [888, 176] width 54 height 10
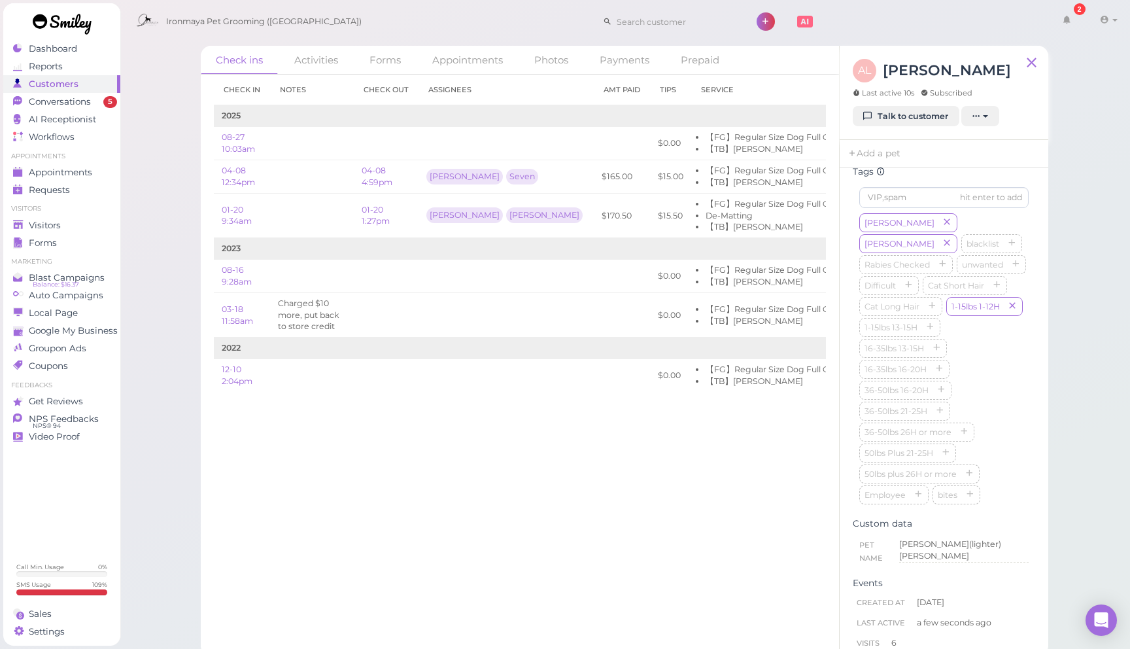
scroll to position [0, 0]
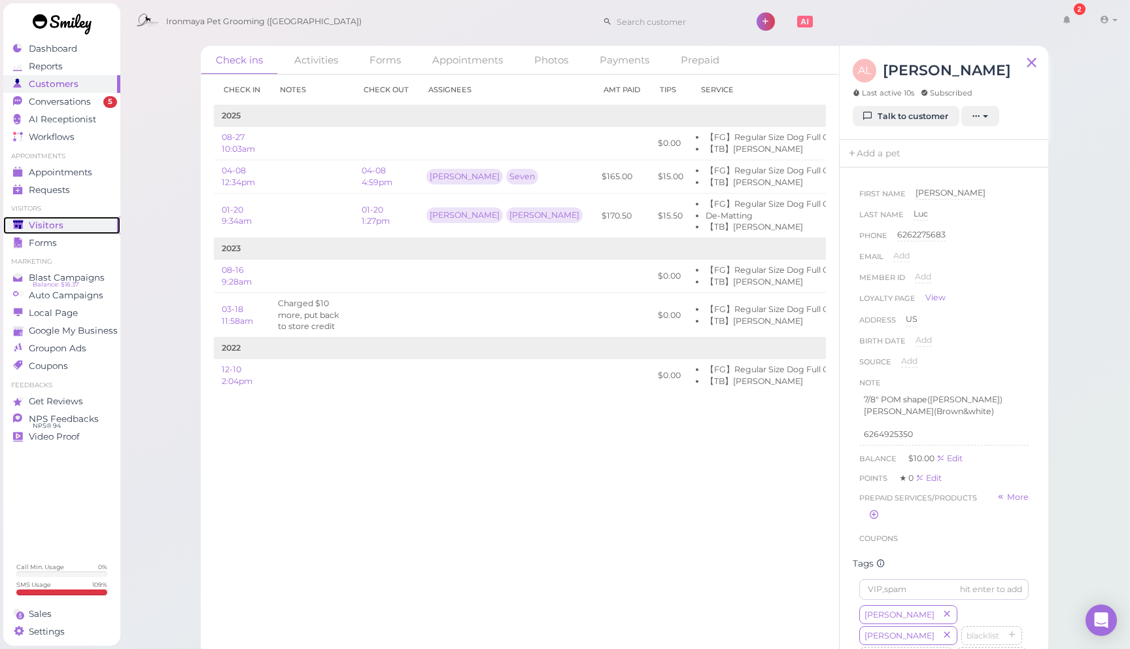
click at [48, 225] on span "Visitors" at bounding box center [46, 225] width 35 height 11
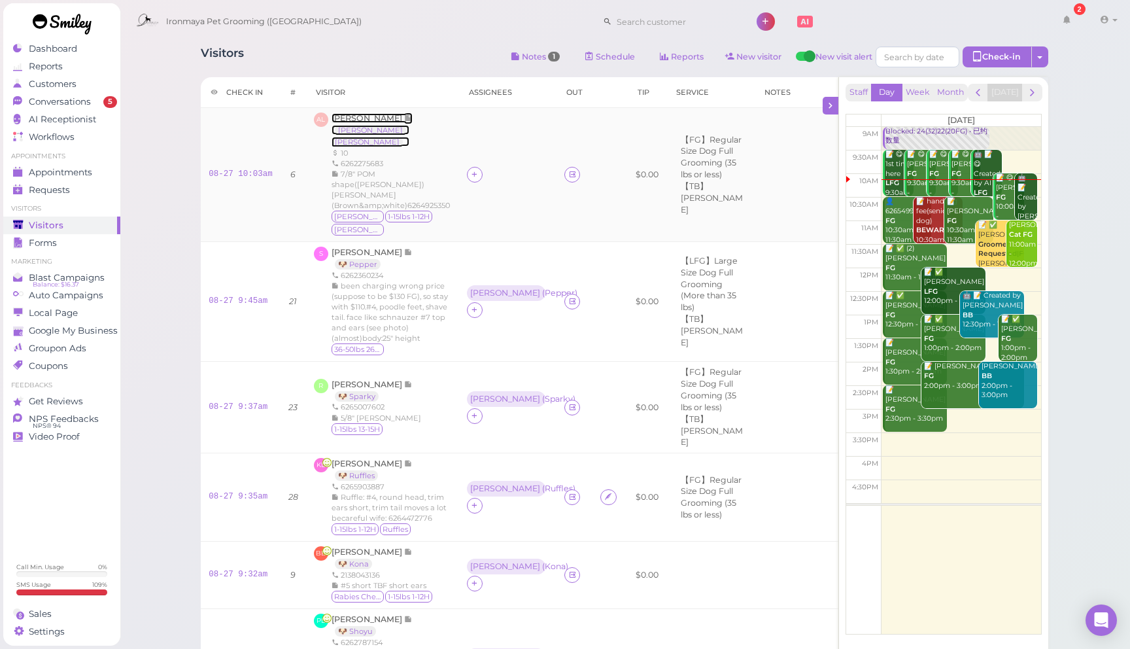
click at [348, 119] on span "[PERSON_NAME]" at bounding box center [367, 118] width 73 height 10
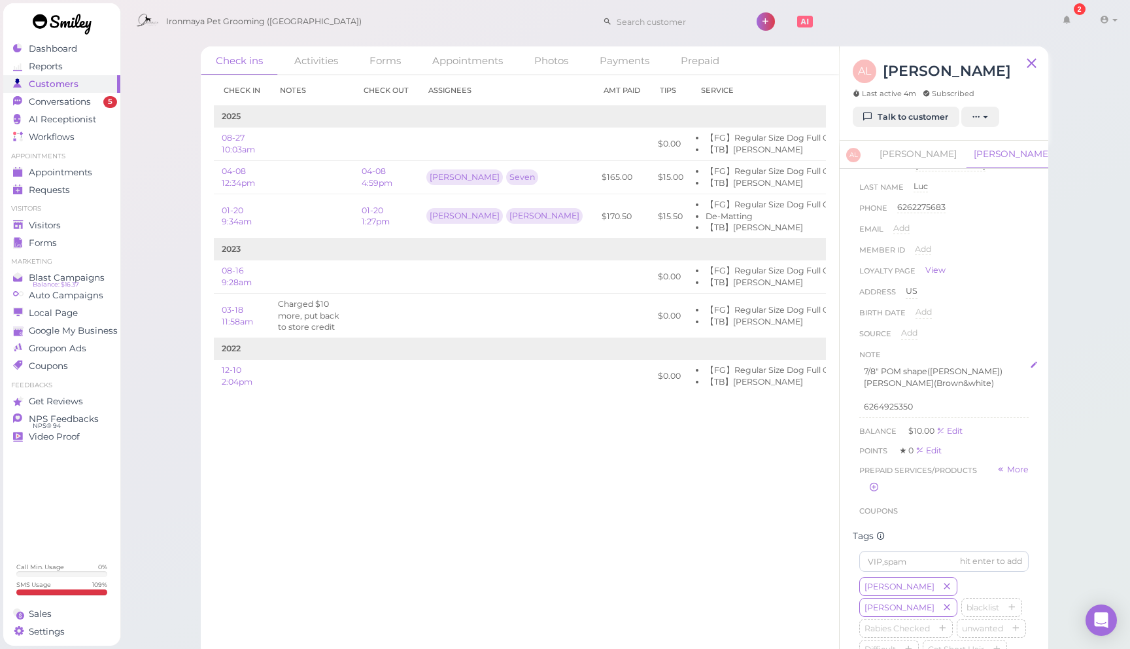
scroll to position [298, 0]
click at [960, 379] on p "Hazel(Brown&white)" at bounding box center [944, 381] width 160 height 12
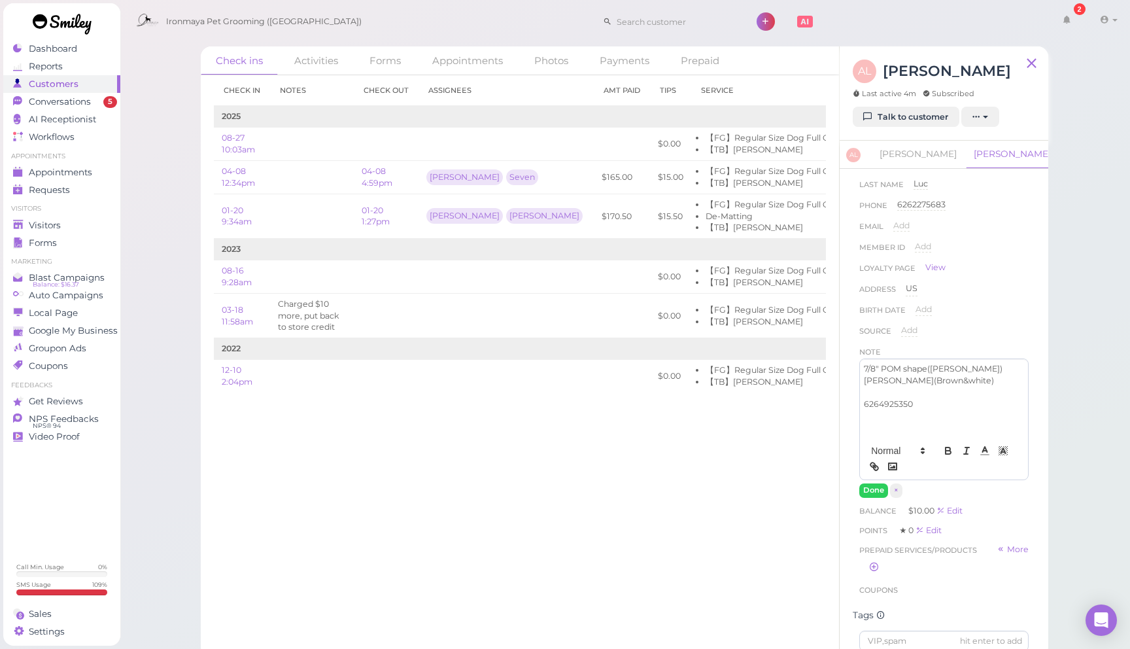
click at [974, 382] on p "Hazel(Brown&white)" at bounding box center [944, 381] width 160 height 12
drag, startPoint x: 881, startPoint y: 486, endPoint x: 801, endPoint y: 480, distance: 79.3
click at [879, 487] on button "Done" at bounding box center [873, 490] width 29 height 14
click at [727, 476] on div "Check in Notes Check out Assignees Amt Paid Tips Service 2025 08-27 10:03am $0.…" at bounding box center [520, 361] width 638 height 573
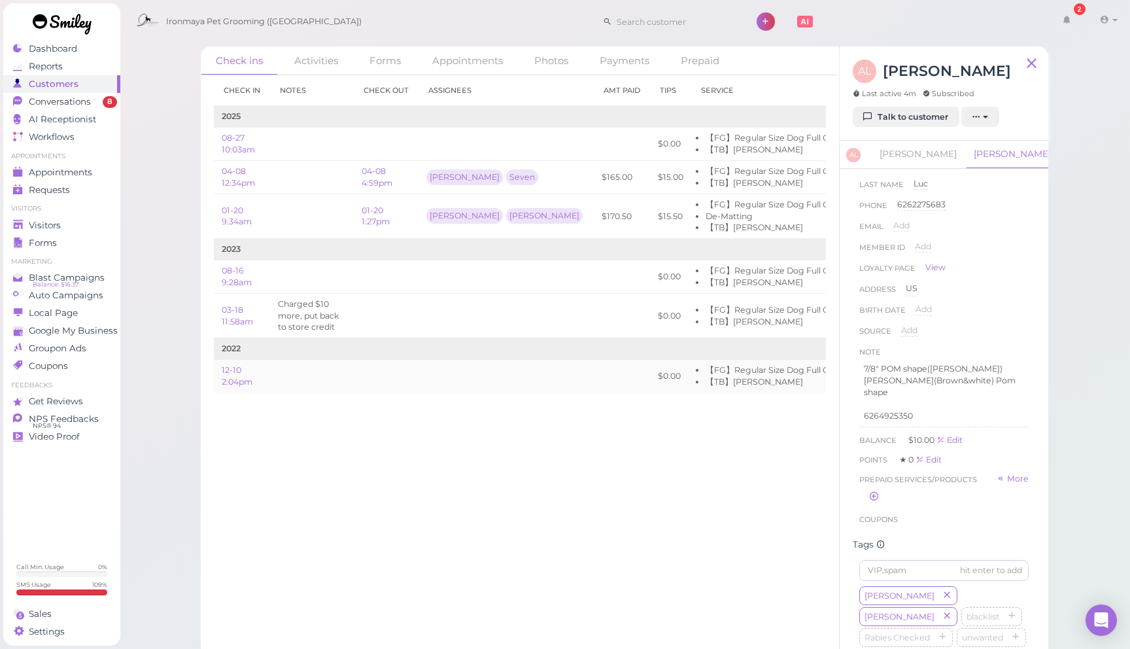
drag, startPoint x: 426, startPoint y: 427, endPoint x: 417, endPoint y: 389, distance: 39.0
click at [426, 427] on div "Check in Notes Check out Assignees Amt Paid Tips Service 2025 08-27 10:03am $0.…" at bounding box center [520, 361] width 638 height 573
click at [61, 215] on ul "Visitors Visitors Forms" at bounding box center [61, 227] width 117 height 47
click at [69, 226] on div "Visitors" at bounding box center [60, 225] width 94 height 11
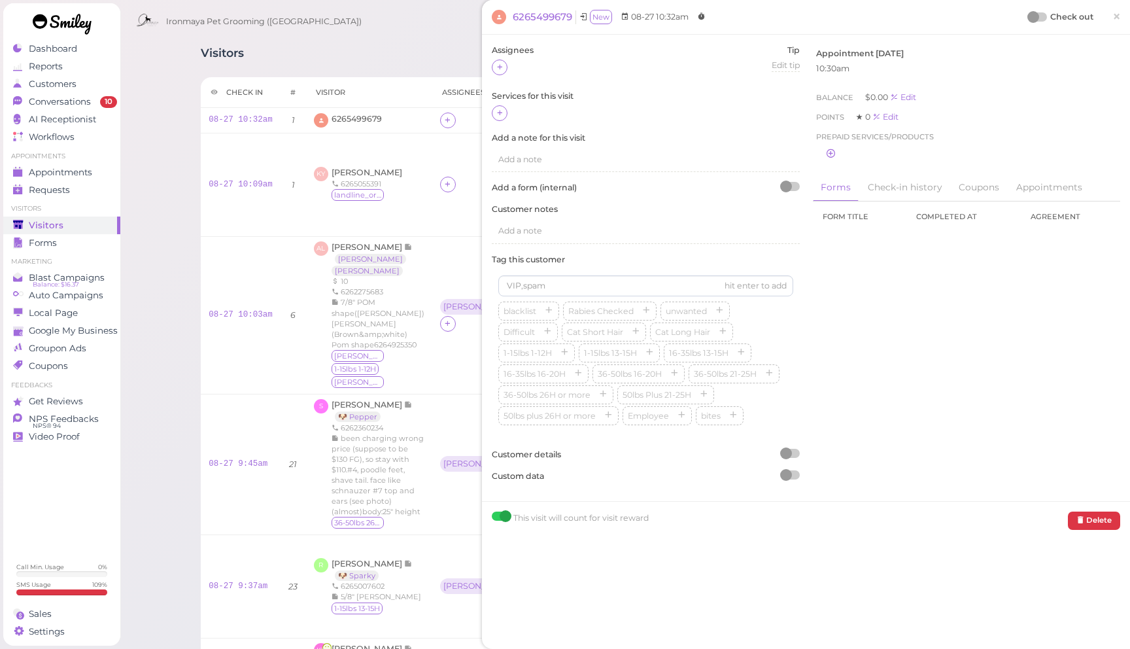
drag, startPoint x: 1118, startPoint y: 20, endPoint x: 605, endPoint y: 25, distance: 513.2
click at [1115, 20] on span "×" at bounding box center [1116, 16] width 8 height 18
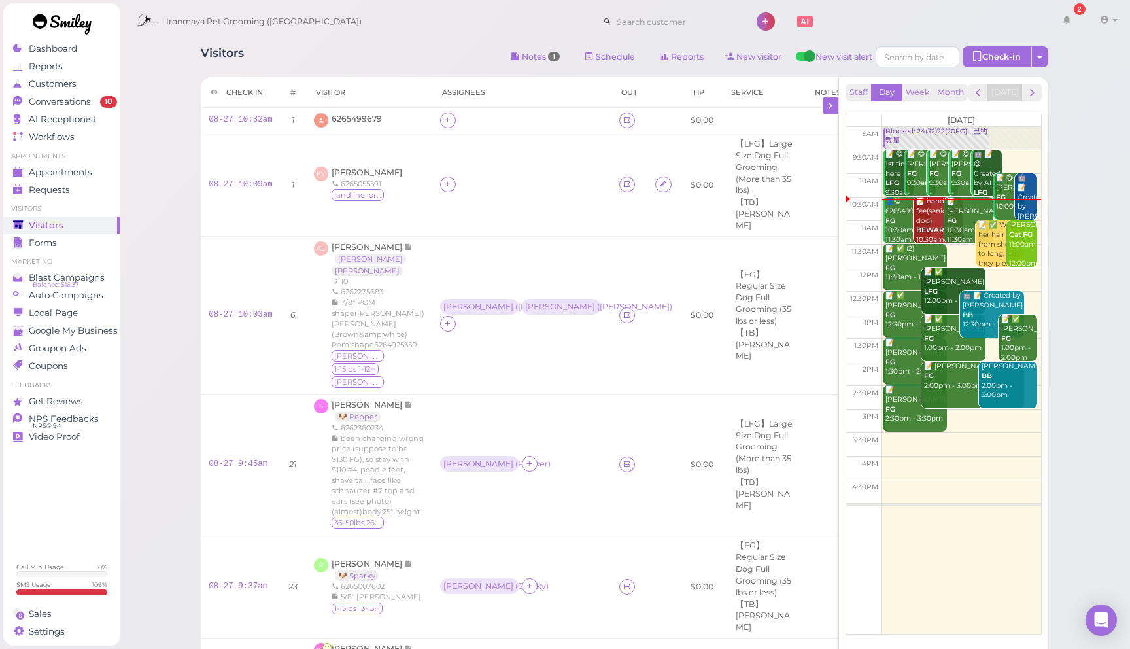
click at [388, 51] on div "Visitors Notes 1 Schedule Reports New visitor New visit alert Check-in Customer…" at bounding box center [624, 58] width 847 height 24
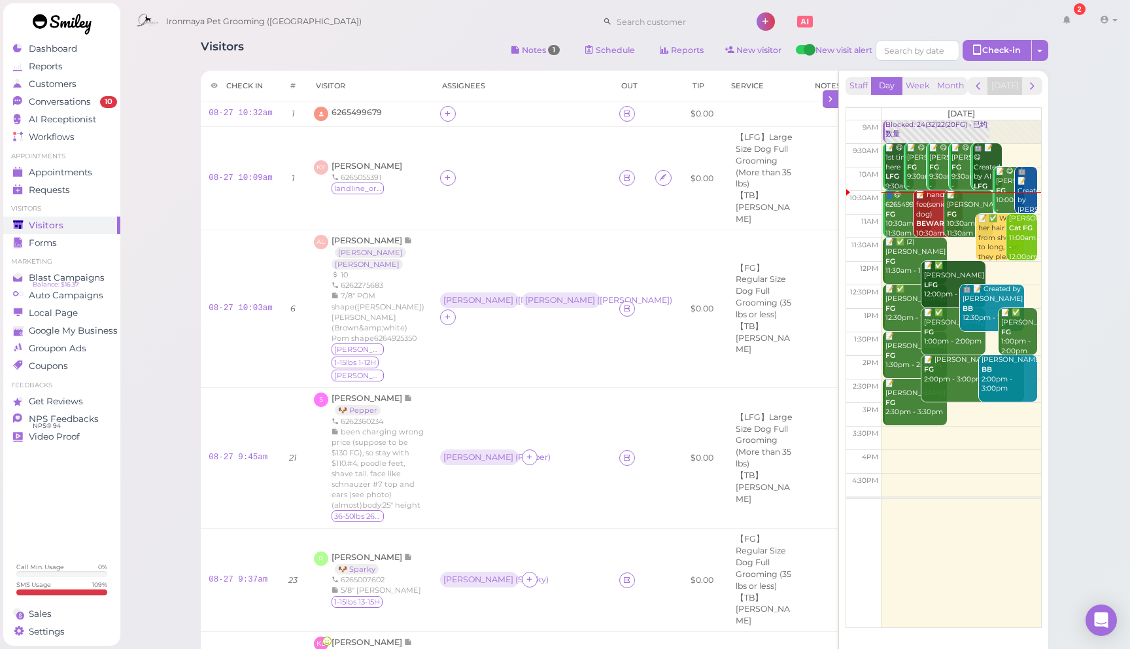
click at [388, 51] on div "Visitors Notes 1 Schedule Reports New visitor New visit alert Check-in Customer…" at bounding box center [624, 52] width 847 height 24
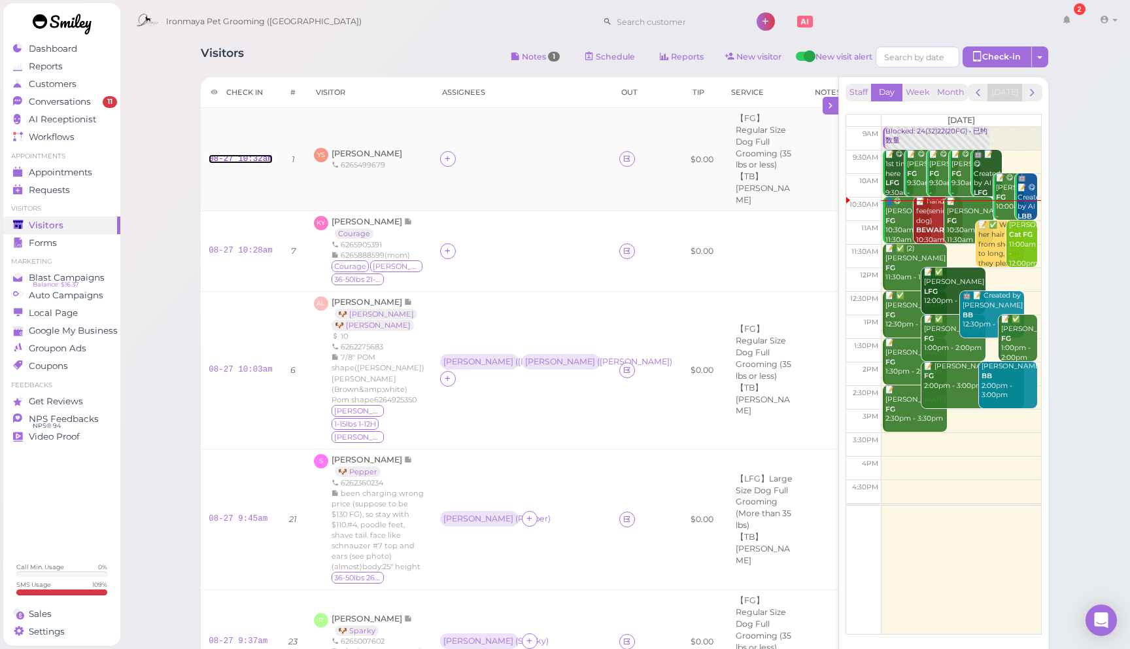
click at [245, 154] on link "08-27 10:32am" at bounding box center [241, 158] width 64 height 9
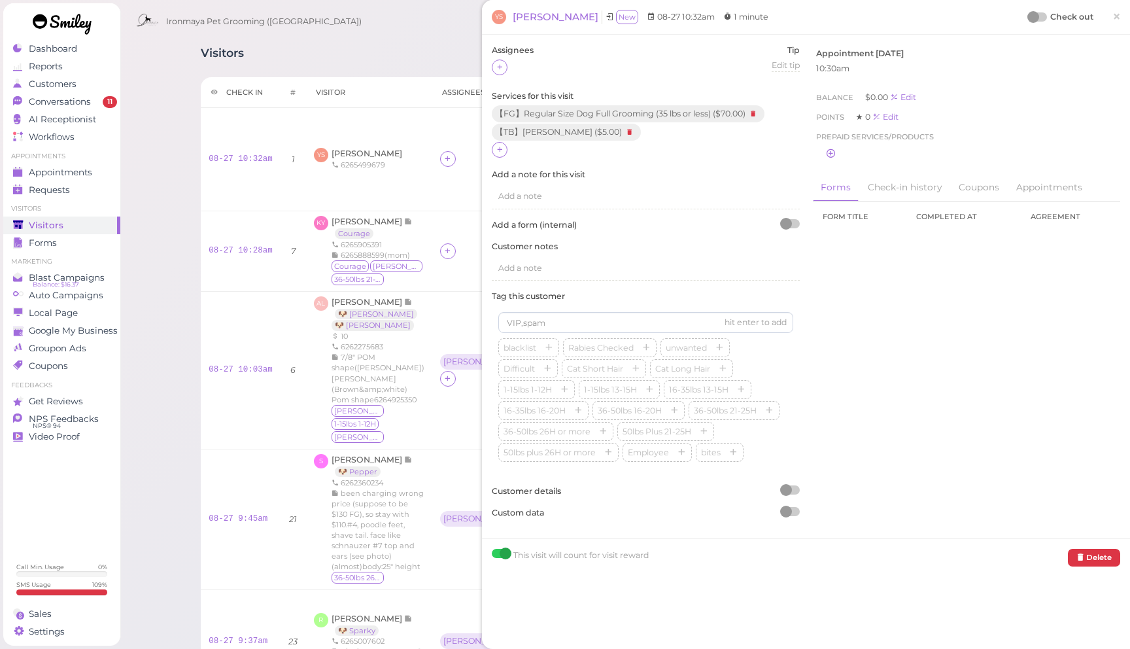
click at [792, 509] on div at bounding box center [790, 511] width 18 height 9
click at [507, 67] on div at bounding box center [513, 67] width 42 height 16
drag, startPoint x: 1116, startPoint y: 16, endPoint x: 936, endPoint y: 44, distance: 181.9
click at [1114, 18] on span "×" at bounding box center [1116, 16] width 8 height 18
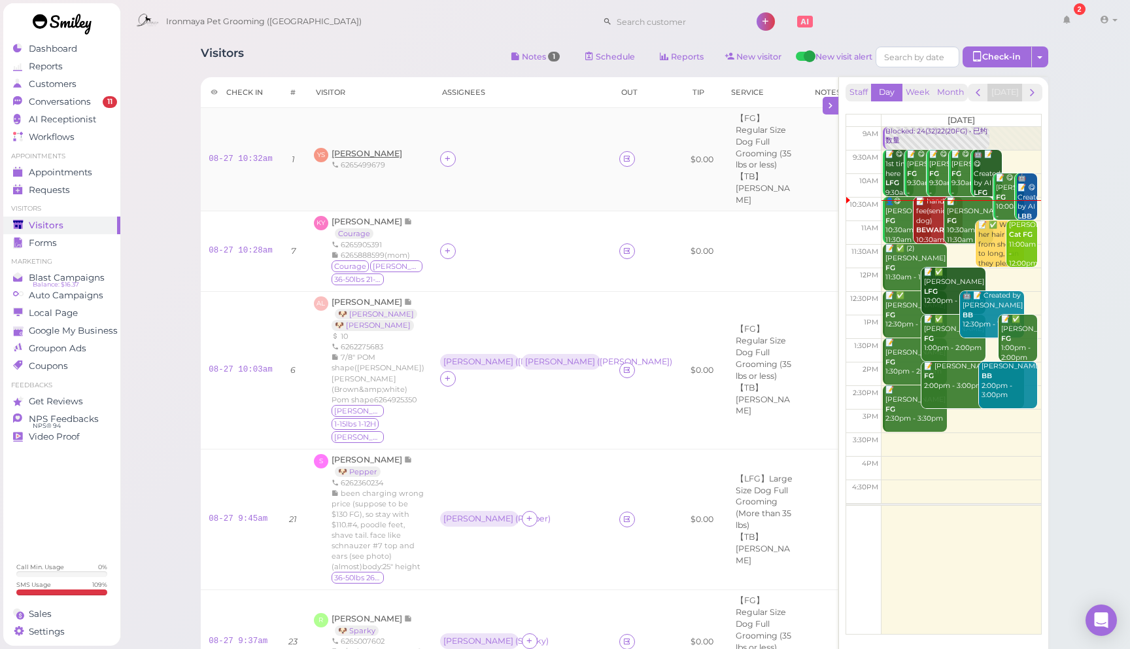
click at [330, 148] on div "YS Yeasel Segura 6265499679" at bounding box center [369, 159] width 110 height 22
click at [360, 150] on span "Yeasel Segura" at bounding box center [366, 153] width 71 height 10
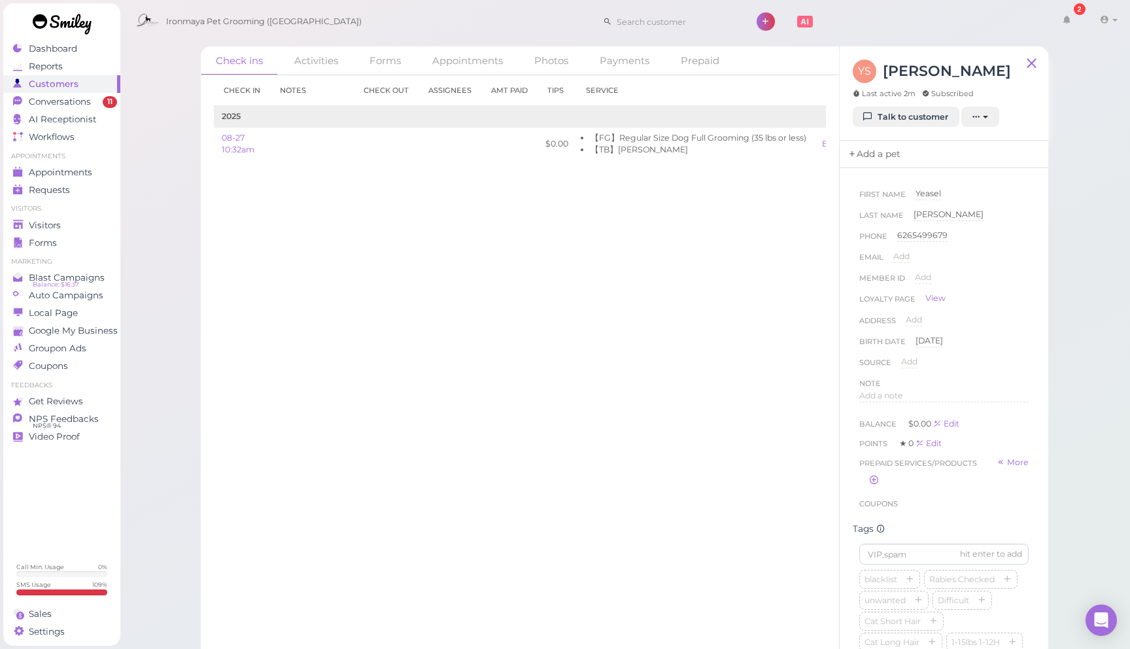
click at [866, 156] on link "Add a pet" at bounding box center [873, 154] width 69 height 27
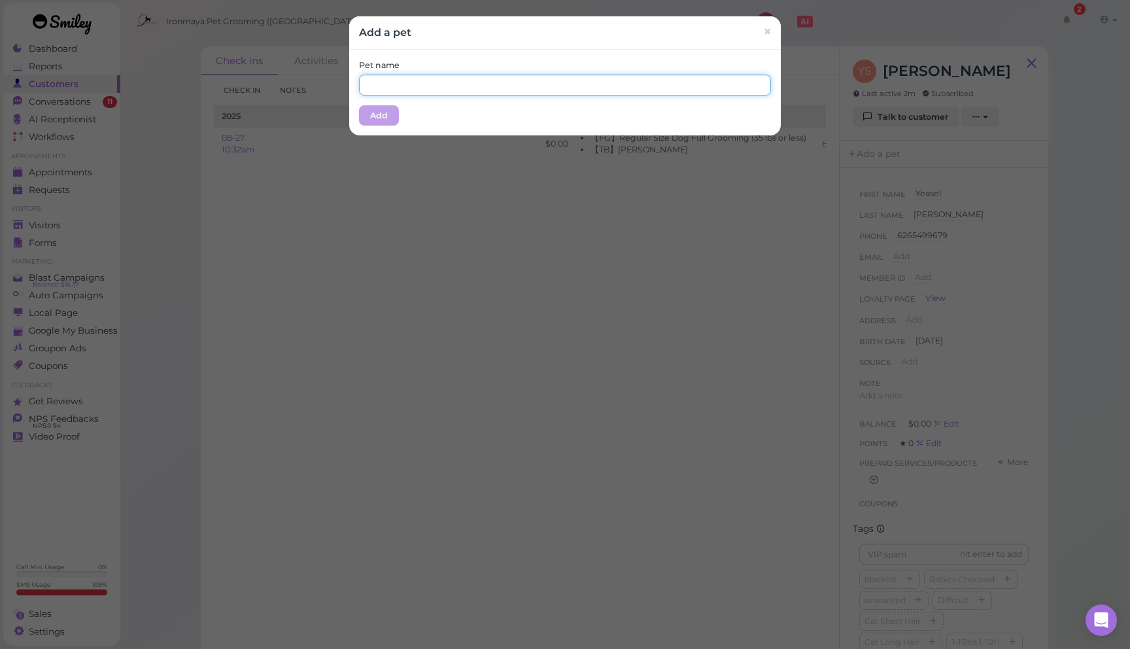
click at [627, 84] on input "text" at bounding box center [565, 85] width 412 height 21
type input "f"
type input "Fatboy"
click at [379, 113] on button "Add" at bounding box center [379, 115] width 40 height 21
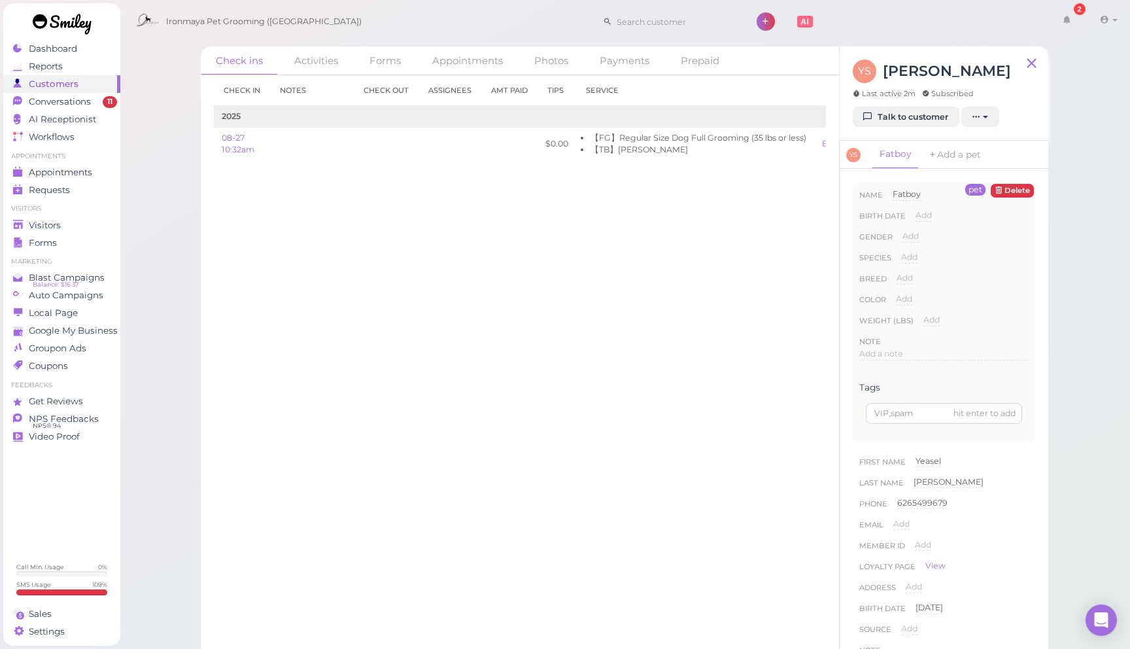
click at [743, 290] on div "Check in Notes Check out Assignees Amt Paid Tips Service 2025 08-27 10:32am $0.…" at bounding box center [520, 361] width 638 height 573
click at [741, 288] on div "Check in Notes Check out Assignees Amt Paid Tips Service 2025 08-27 10:32am $0.…" at bounding box center [520, 361] width 638 height 573
drag, startPoint x: 560, startPoint y: 254, endPoint x: 239, endPoint y: 257, distance: 320.3
click at [551, 258] on div "Check in Notes Check out Assignees Amt Paid Tips Service 2025 08-27 10:32am $0.…" at bounding box center [520, 361] width 638 height 573
click at [71, 224] on div "Visitors" at bounding box center [60, 225] width 94 height 11
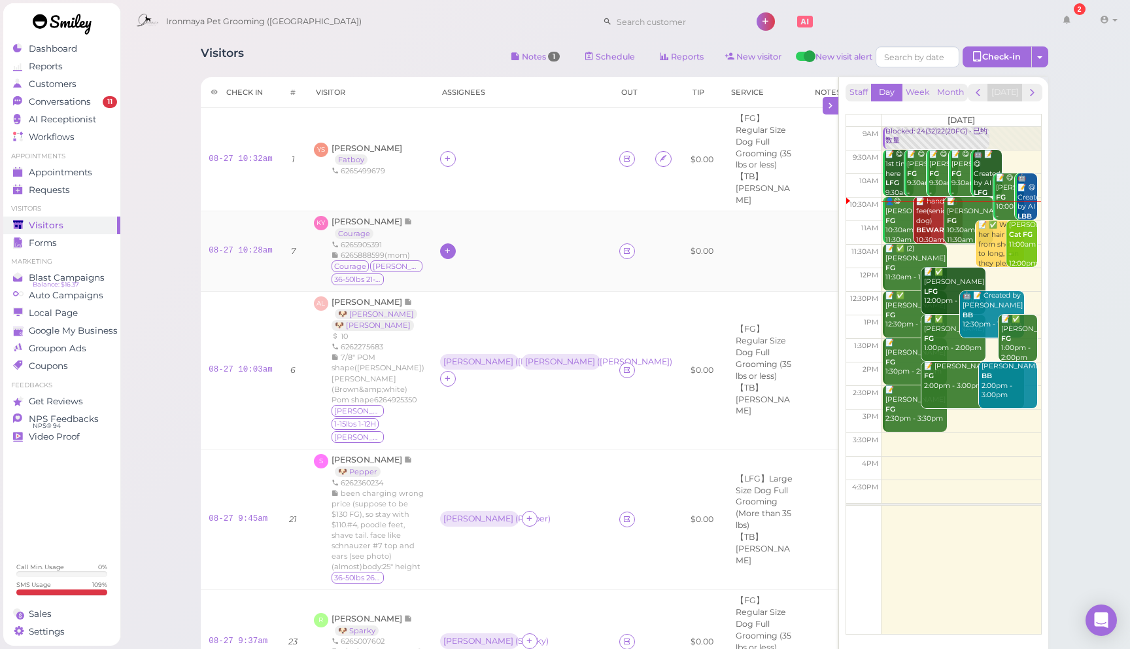
click at [452, 246] on icon at bounding box center [447, 251] width 8 height 10
click at [520, 316] on div "[PERSON_NAME]" at bounding box center [581, 314] width 183 height 25
click at [552, 243] on div "[PERSON_NAME]" at bounding box center [521, 251] width 163 height 17
click at [509, 246] on div "[PERSON_NAME]" at bounding box center [478, 250] width 70 height 9
click at [525, 291] on span "Select pets" at bounding box center [521, 290] width 45 height 14
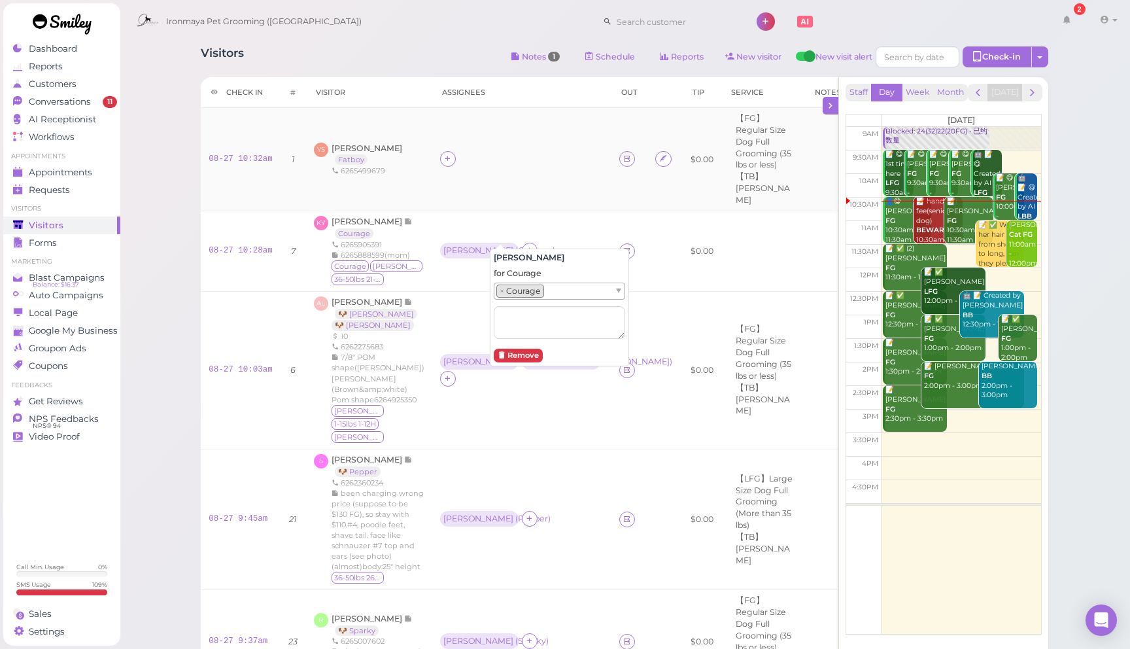
click at [577, 192] on td at bounding box center [521, 159] width 179 height 103
click at [424, 216] on div "Kenneth Yu Courage 6265905391 6265888599(mom) Courage Hugo 36-50lbs 21-25H" at bounding box center [377, 251] width 93 height 71
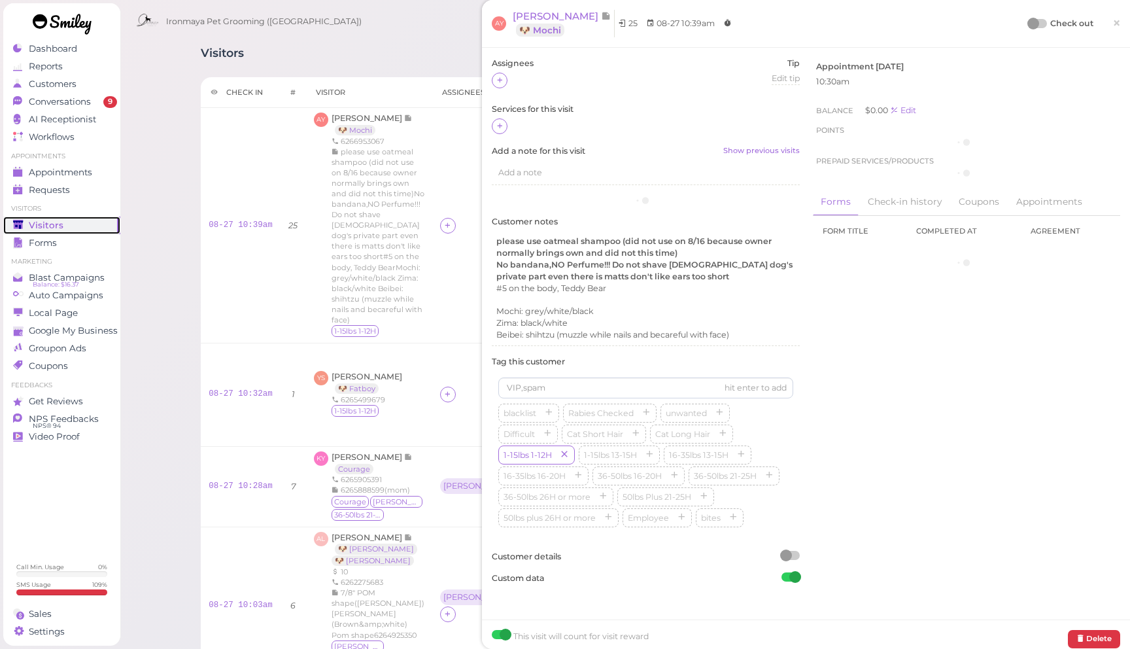
click at [77, 221] on div "Visitors" at bounding box center [60, 225] width 94 height 11
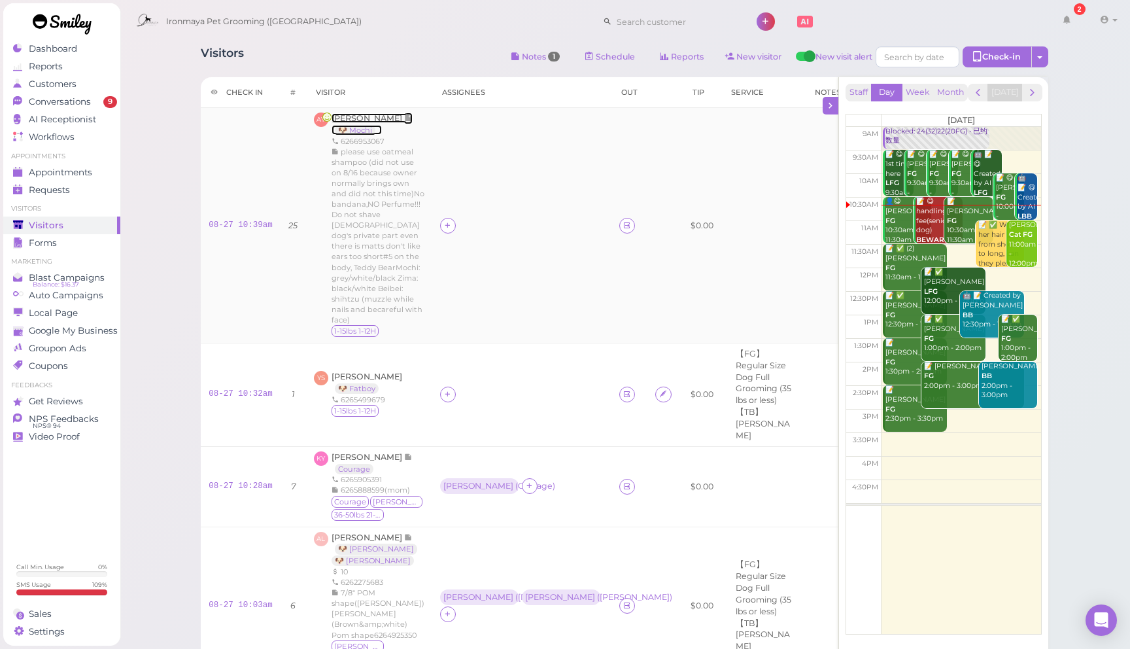
click at [369, 116] on span "[PERSON_NAME]" at bounding box center [367, 118] width 73 height 10
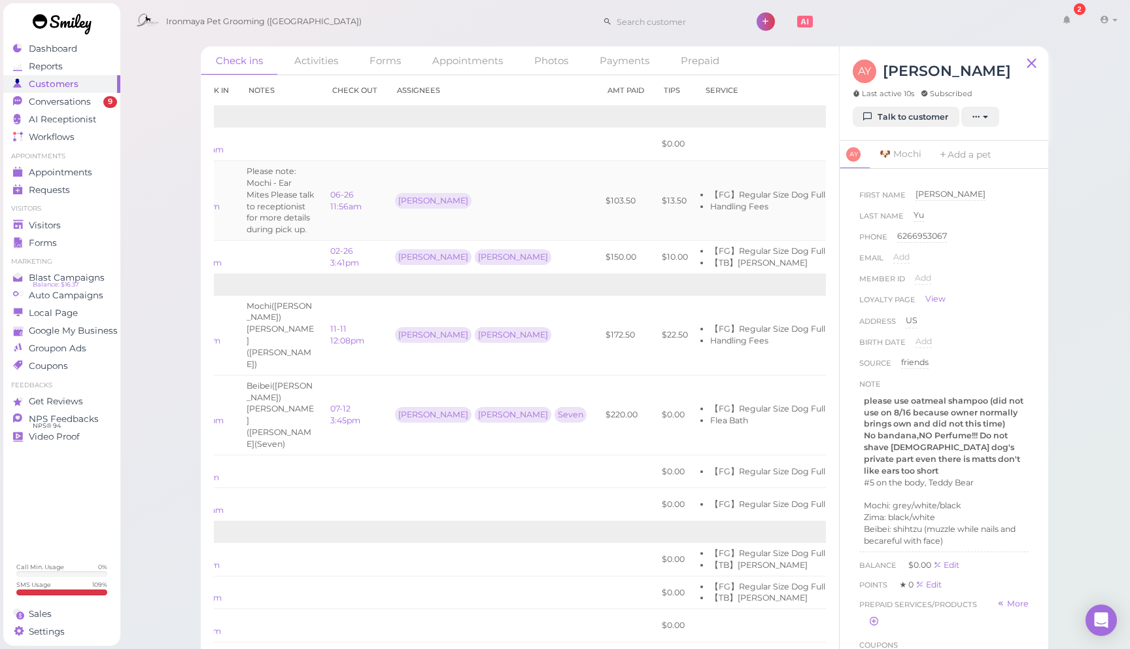
scroll to position [0, 31]
drag, startPoint x: 80, startPoint y: 224, endPoint x: 182, endPoint y: 201, distance: 104.4
click at [80, 224] on div "Visitors" at bounding box center [60, 225] width 94 height 11
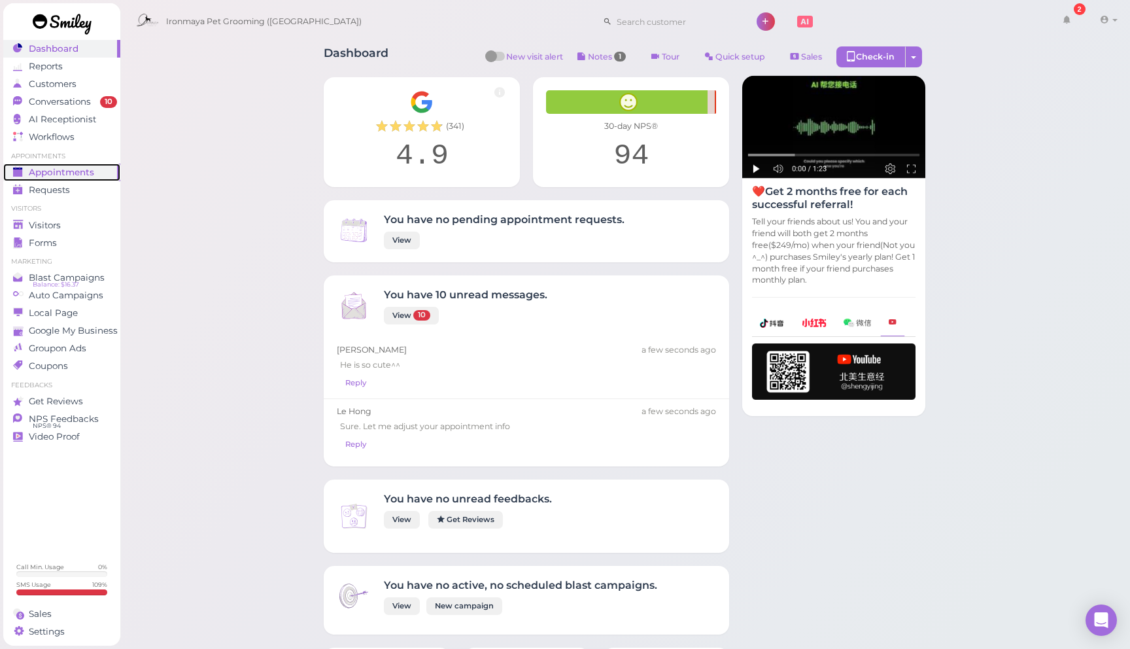
click at [80, 168] on span "Appointments" at bounding box center [61, 172] width 65 height 11
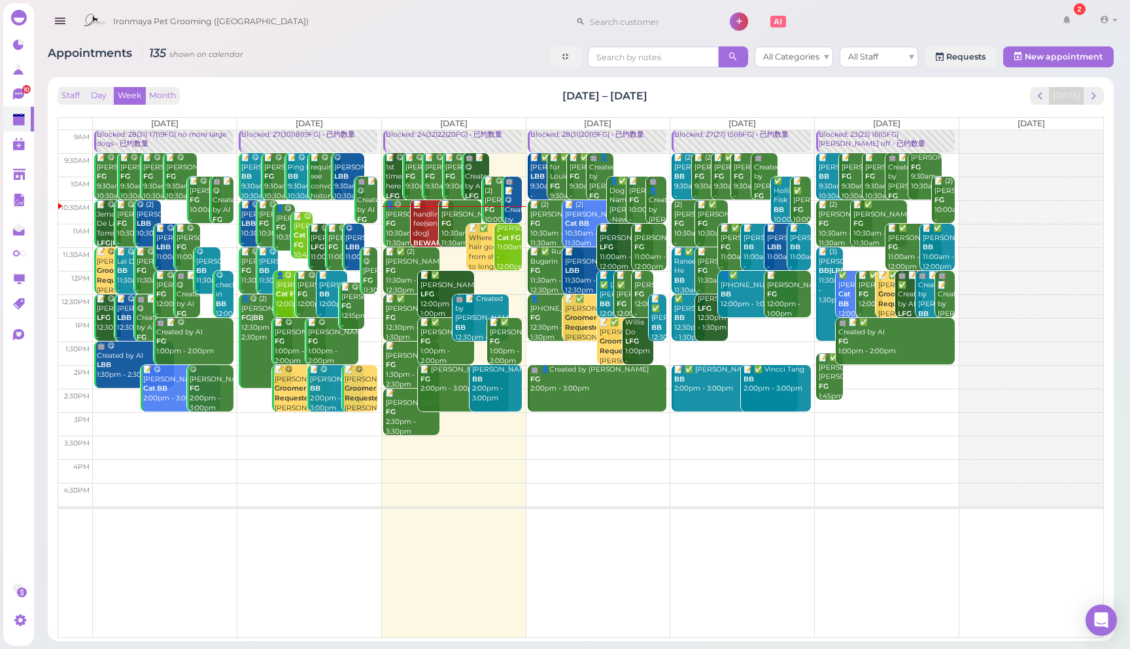
click at [458, 55] on div "Appointments 135 shown on calendar All Categories All Staff Requests New appoin…" at bounding box center [581, 58] width 1066 height 24
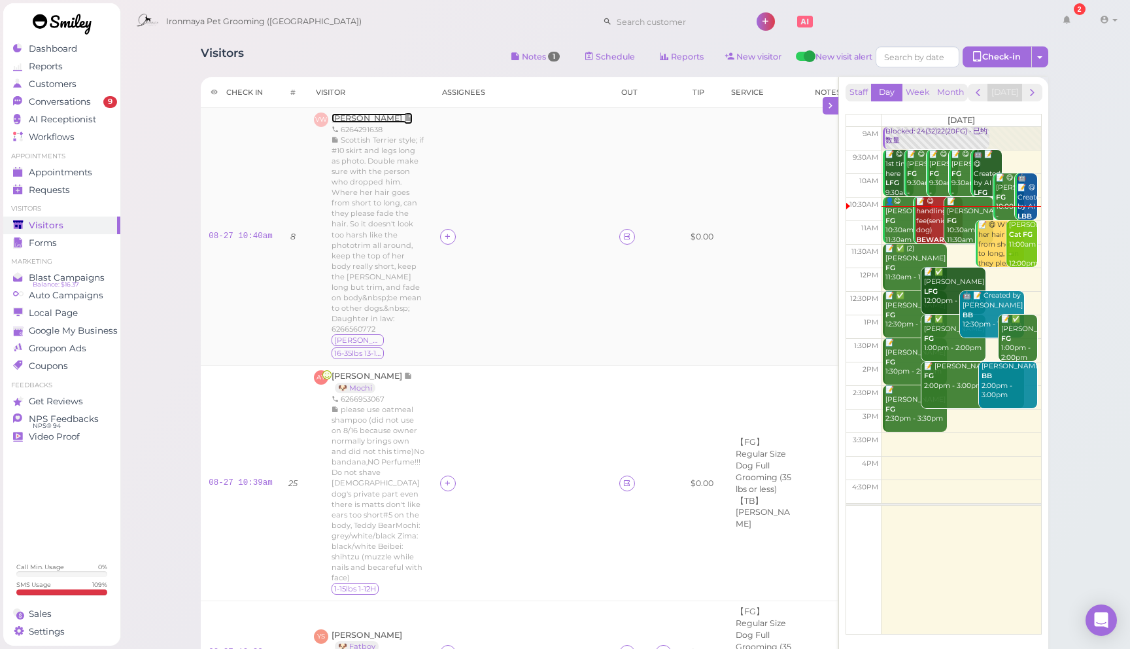
click at [358, 123] on span "[PERSON_NAME]" at bounding box center [367, 118] width 73 height 10
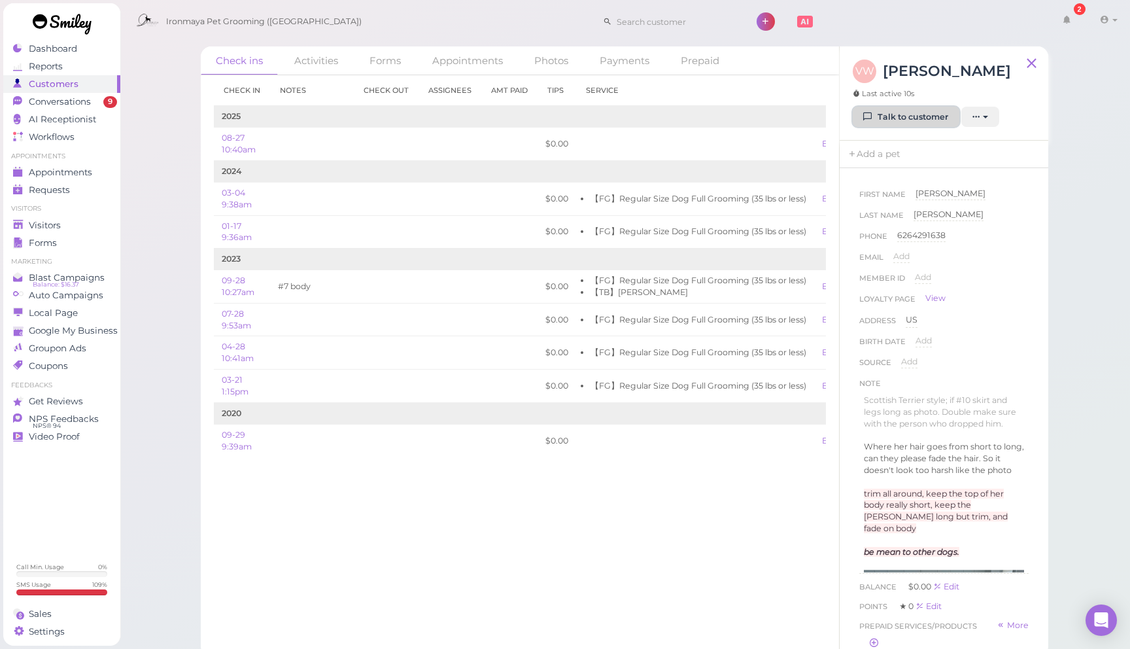
click at [884, 108] on link "Talk to customer" at bounding box center [905, 117] width 107 height 21
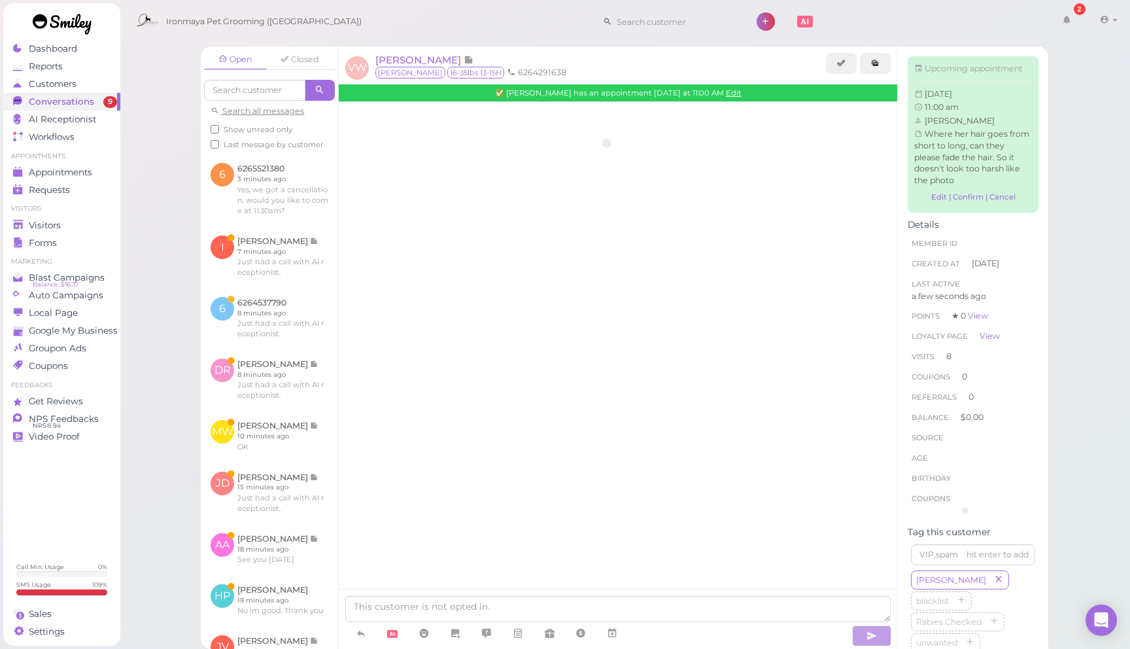
click at [885, 109] on div at bounding box center [618, 143] width 558 height 82
click at [884, 109] on div at bounding box center [618, 143] width 558 height 82
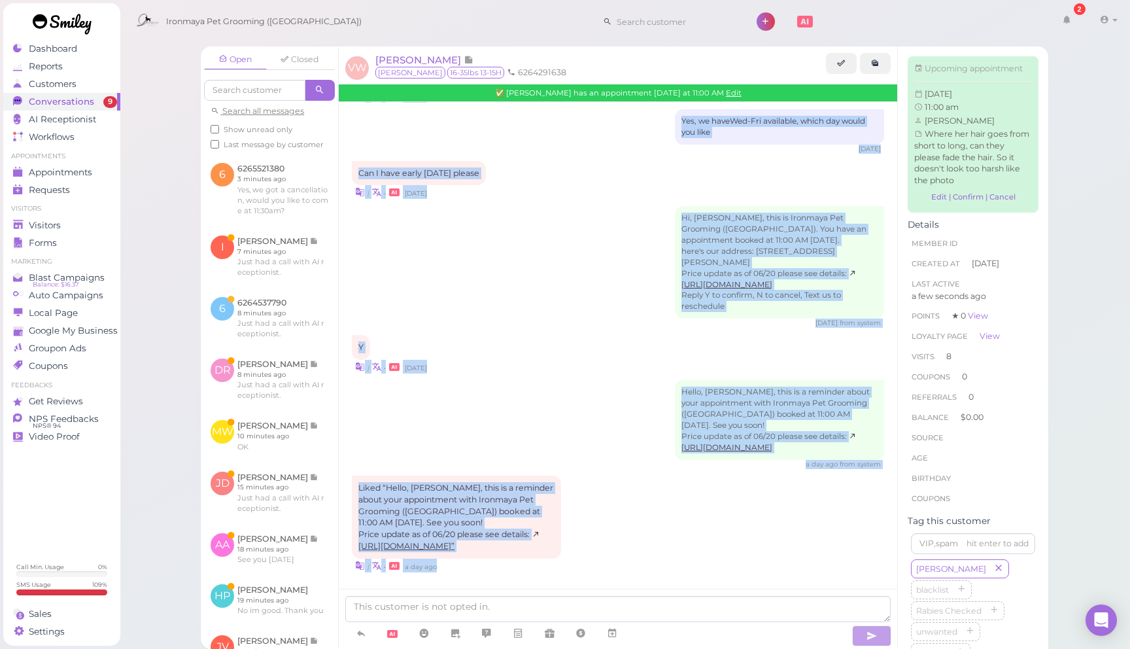
click at [624, 187] on div "| • [DATE]" at bounding box center [618, 192] width 532 height 14
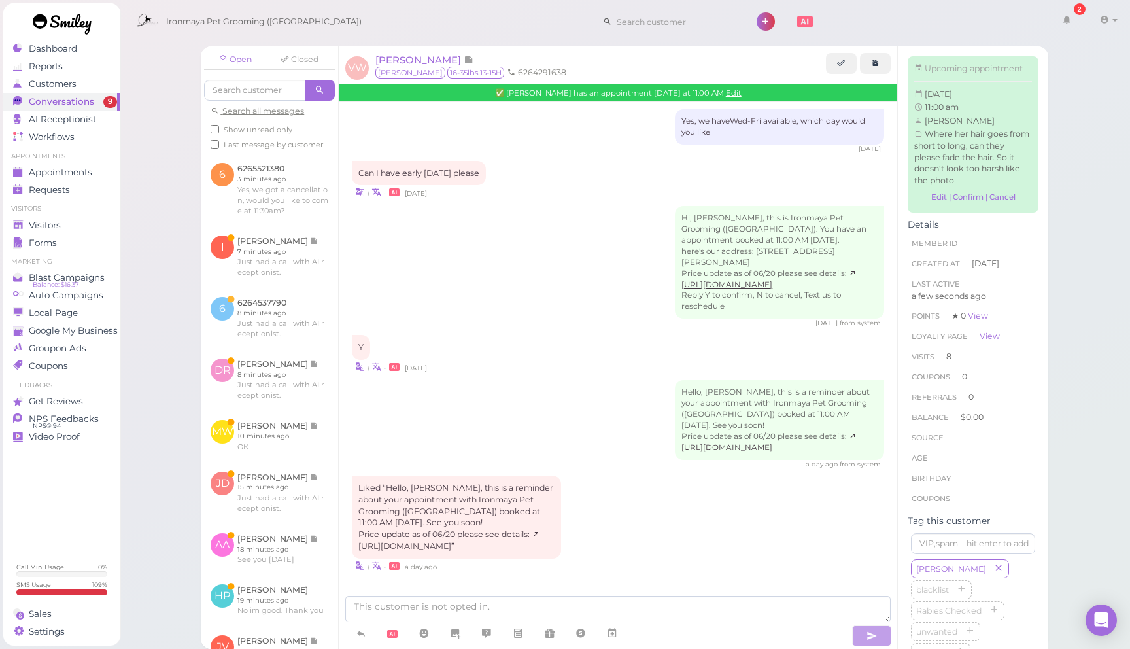
drag, startPoint x: 629, startPoint y: 187, endPoint x: 611, endPoint y: 190, distance: 17.8
click at [626, 188] on div "| • [DATE]" at bounding box center [618, 192] width 532 height 14
drag, startPoint x: 83, startPoint y: 175, endPoint x: 95, endPoint y: 176, distance: 11.8
click at [83, 175] on span "Appointments" at bounding box center [61, 172] width 65 height 11
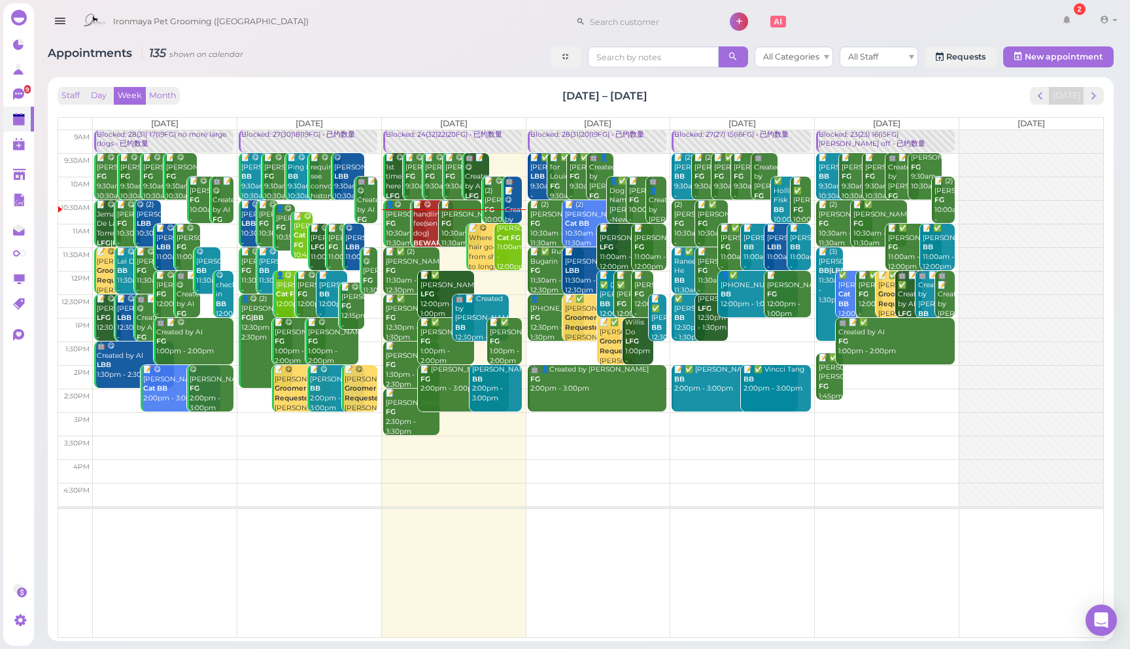
click at [50, 32] on button "button" at bounding box center [59, 21] width 33 height 37
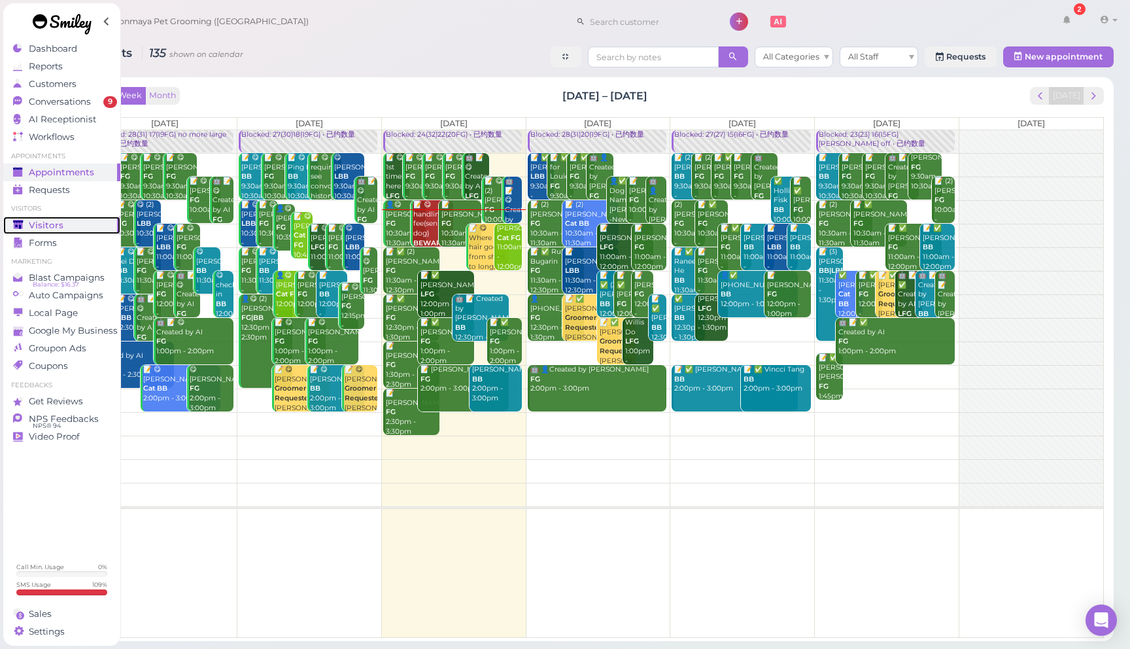
click at [72, 225] on div "Visitors" at bounding box center [60, 225] width 94 height 11
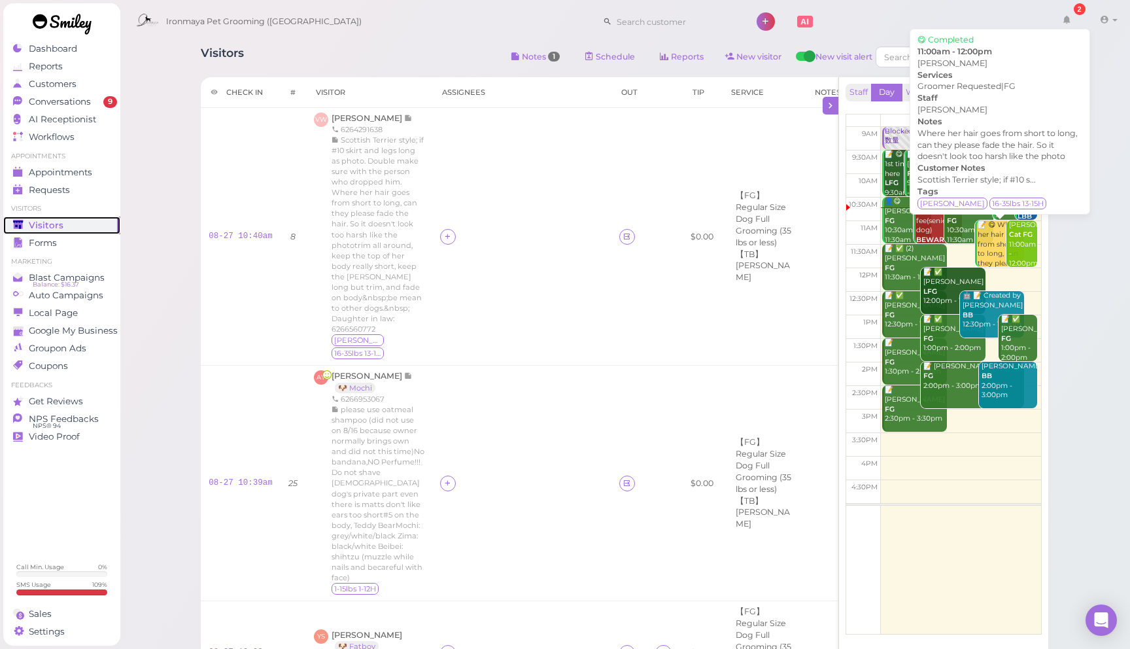
click at [989, 252] on div "📝 😋 Where her hair goes from short to long, can they please fade the hair. So i…" at bounding box center [1000, 292] width 47 height 144
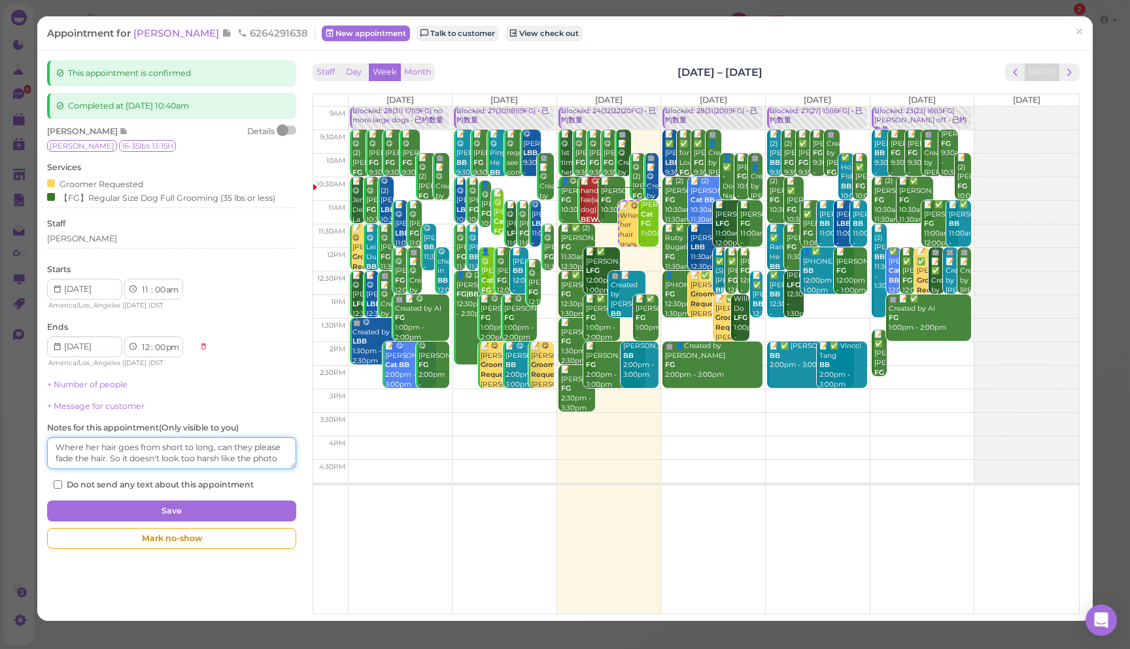
click at [147, 459] on textarea at bounding box center [171, 453] width 249 height 33
click at [265, 460] on textarea at bounding box center [171, 453] width 249 height 33
drag, startPoint x: 274, startPoint y: 452, endPoint x: 290, endPoint y: 450, distance: 15.9
click at [274, 452] on textarea at bounding box center [171, 453] width 249 height 33
click at [171, 35] on span "[PERSON_NAME]" at bounding box center [177, 33] width 88 height 12
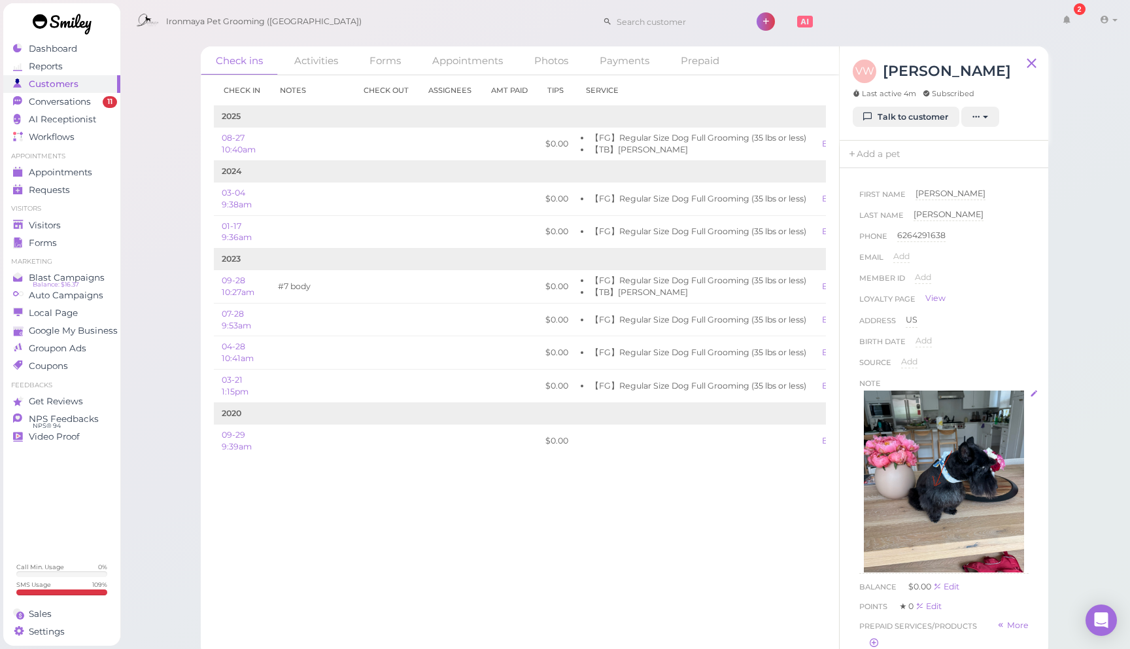
scroll to position [192, 0]
click at [928, 123] on link "Talk to customer" at bounding box center [905, 117] width 107 height 21
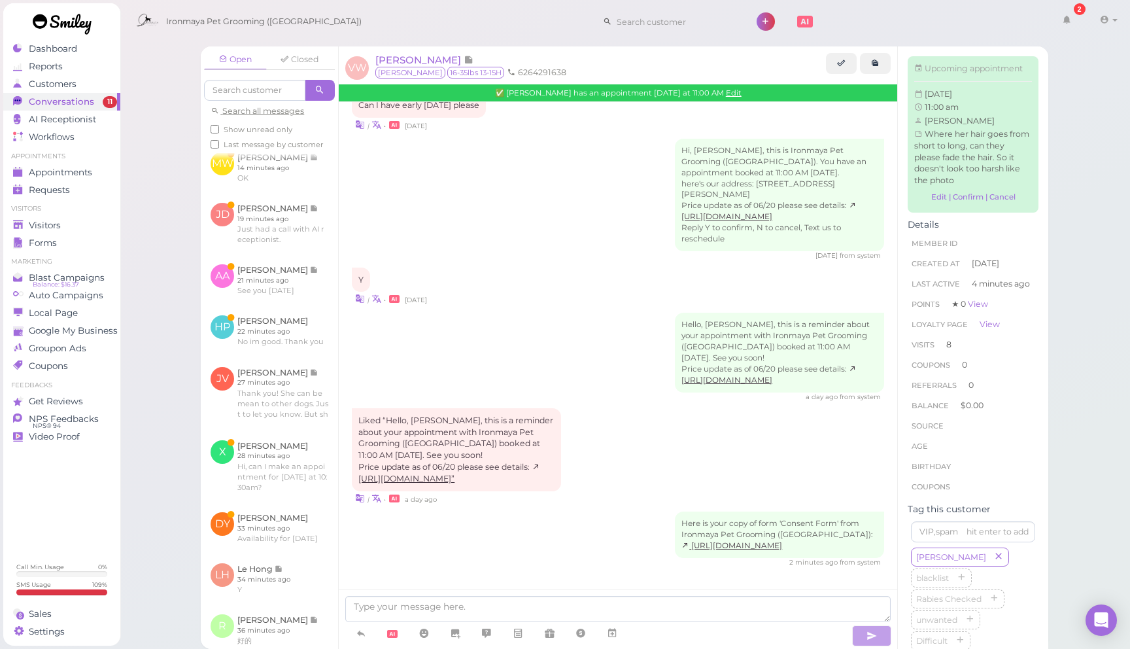
scroll to position [428, 0]
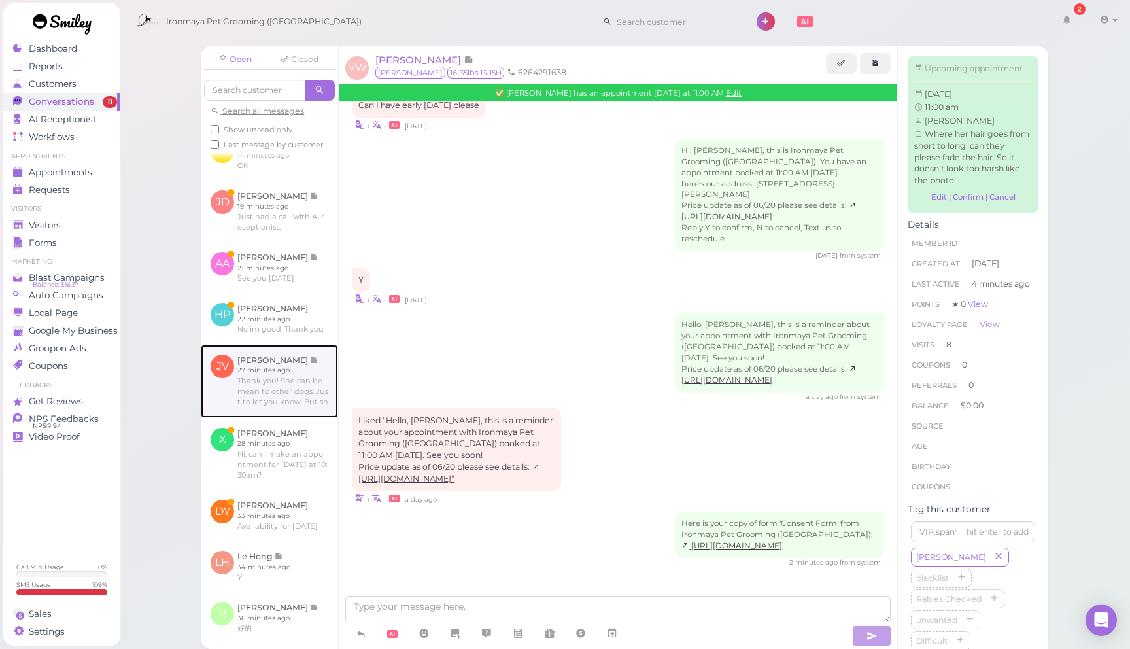
click at [288, 396] on link at bounding box center [269, 381] width 137 height 73
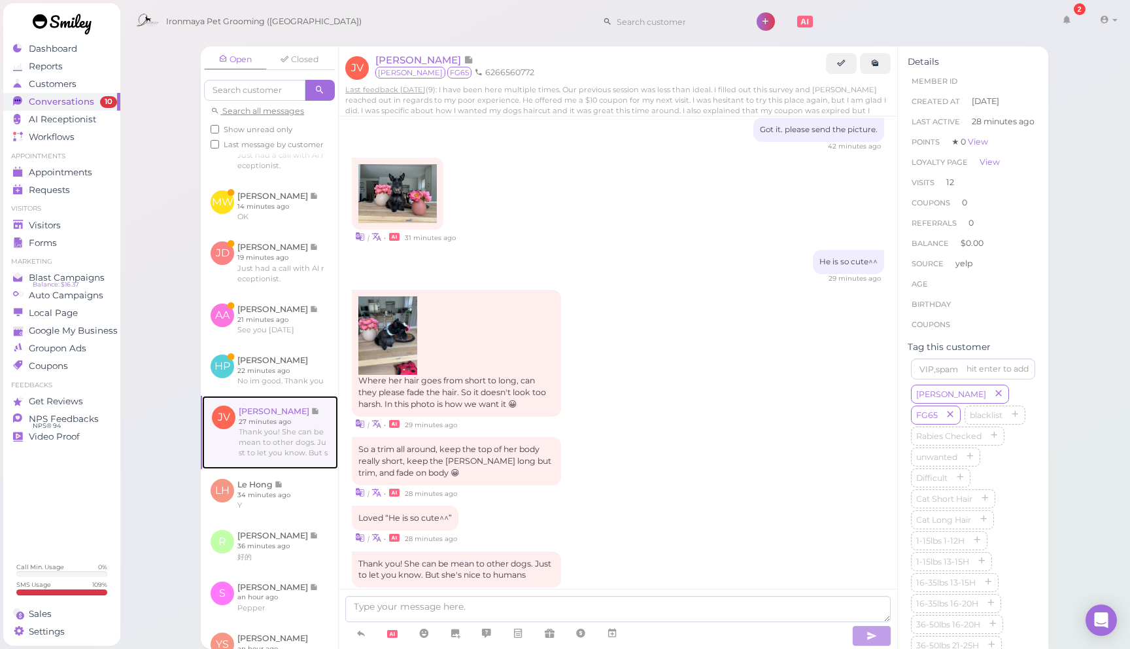
scroll to position [581, 0]
